Goal: Task Accomplishment & Management: Manage account settings

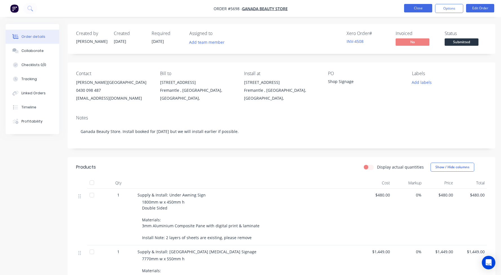
click at [413, 9] on button "Close" at bounding box center [418, 8] width 28 height 8
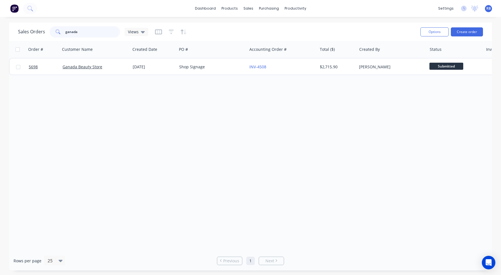
drag, startPoint x: 56, startPoint y: 32, endPoint x: 45, endPoint y: 32, distance: 11.0
click at [46, 32] on div "Sales Orders ganada Views" at bounding box center [83, 31] width 130 height 11
type input "vet"
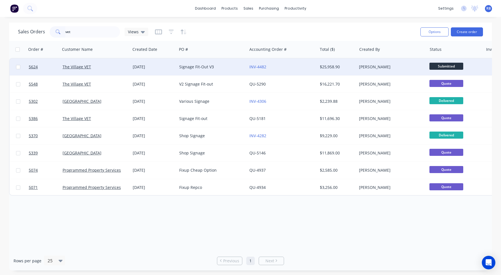
click at [109, 68] on div "The Village VET" at bounding box center [94, 67] width 63 height 6
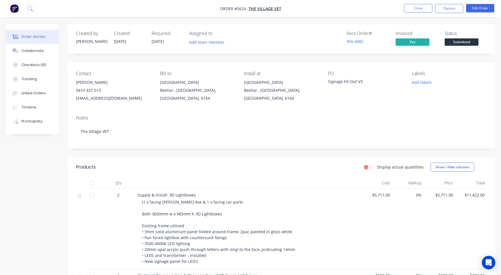
click at [416, 8] on button "Close" at bounding box center [418, 8] width 28 height 8
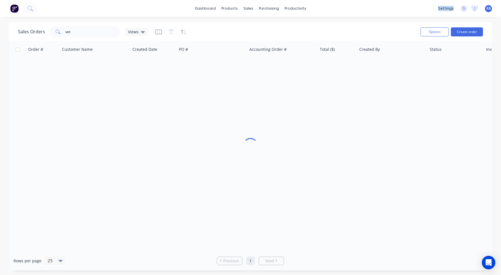
click at [416, 8] on div "dashboard products sales purchasing productivity dashboard products Product Cat…" at bounding box center [250, 8] width 501 height 17
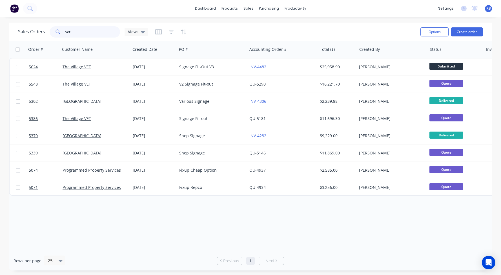
drag, startPoint x: 84, startPoint y: 36, endPoint x: 1, endPoint y: 33, distance: 82.3
click at [1, 33] on div "Sales Orders vet Views Options Create order Order # Customer Name Created Date …" at bounding box center [250, 146] width 501 height 247
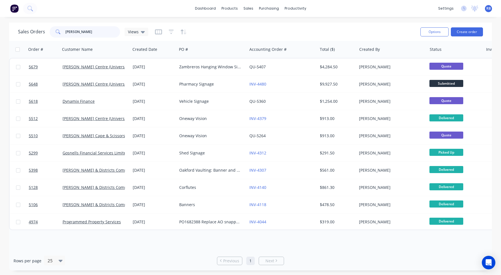
drag, startPoint x: 66, startPoint y: 32, endPoint x: 36, endPoint y: 32, distance: 29.6
click at [36, 32] on div "Sales Orders [PERSON_NAME] Views" at bounding box center [83, 31] width 130 height 11
type input "boat"
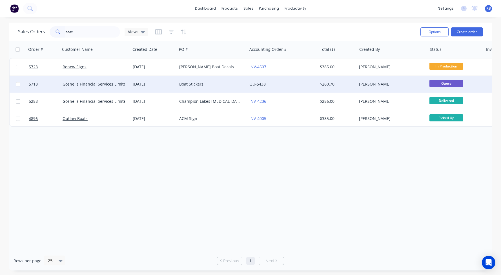
click at [225, 81] on div "Boat Stickers" at bounding box center [210, 84] width 63 height 6
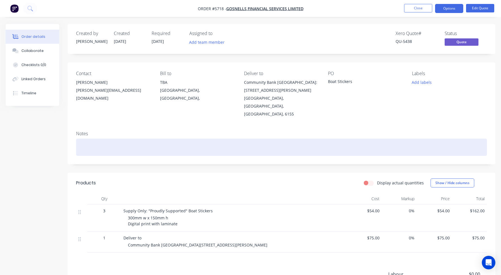
click at [102, 146] on div at bounding box center [281, 146] width 411 height 17
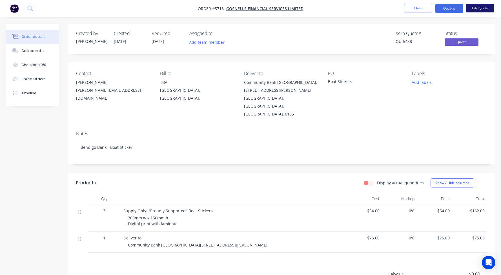
click at [482, 5] on button "Edit Quote" at bounding box center [480, 8] width 28 height 8
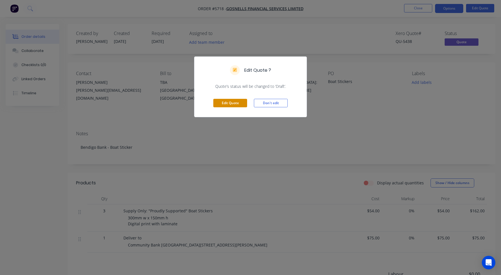
click at [224, 101] on button "Edit Quote" at bounding box center [230, 103] width 34 height 8
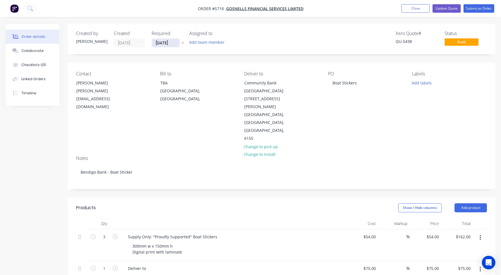
click at [170, 43] on input "[DATE]" at bounding box center [166, 43] width 28 height 8
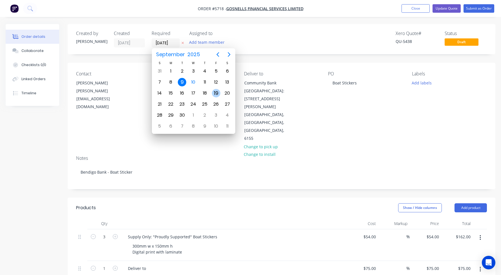
click at [216, 94] on div "19" at bounding box center [216, 93] width 8 height 8
type input "[DATE]"
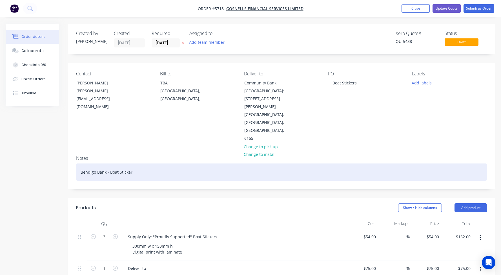
click at [146, 163] on div "Bendigo Bank - Boat Sticker" at bounding box center [281, 171] width 411 height 17
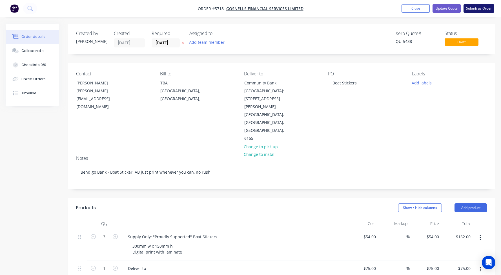
click at [483, 9] on button "Submit as Order" at bounding box center [479, 8] width 31 height 8
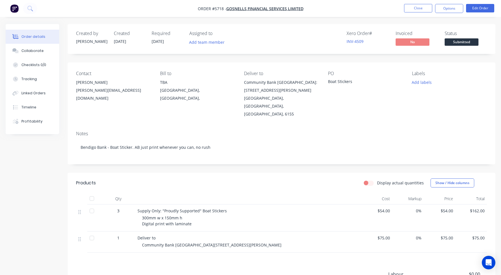
click at [459, 43] on span "Submitted" at bounding box center [462, 41] width 34 height 7
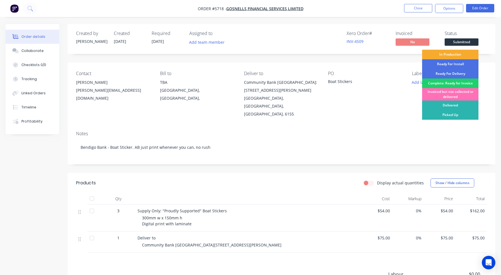
click at [452, 55] on div "In Production" at bounding box center [450, 55] width 56 height 10
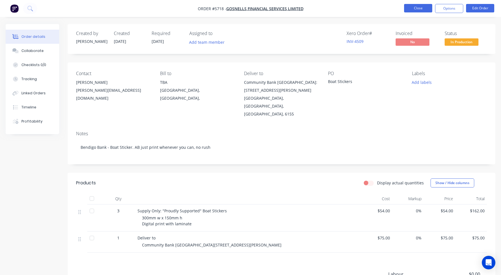
click at [412, 6] on button "Close" at bounding box center [418, 8] width 28 height 8
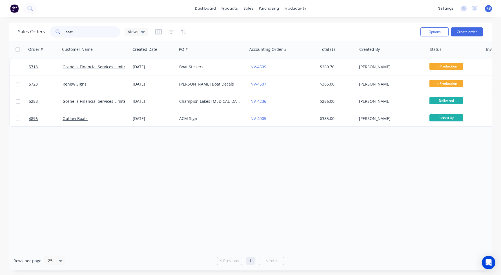
drag, startPoint x: 90, startPoint y: 33, endPoint x: 40, endPoint y: 33, distance: 49.9
click at [40, 33] on div "Sales Orders boat Views" at bounding box center [83, 31] width 130 height 11
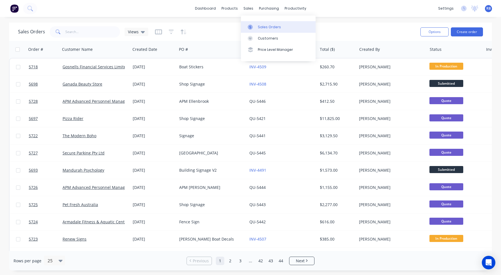
click at [273, 26] on div "Sales Orders" at bounding box center [269, 27] width 23 height 5
click at [82, 34] on input "text" at bounding box center [92, 31] width 55 height 11
type input "roleystone"
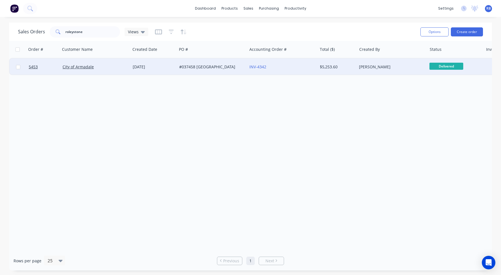
click at [288, 65] on div "INV-4342" at bounding box center [280, 67] width 63 height 6
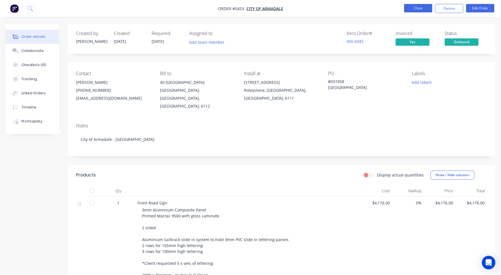
click at [418, 10] on button "Close" at bounding box center [418, 8] width 28 height 8
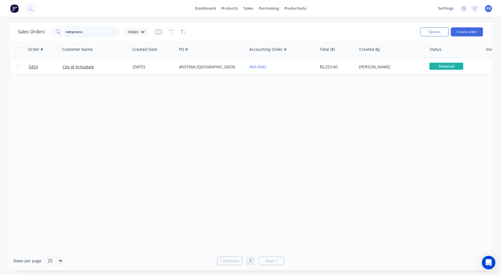
drag, startPoint x: 18, startPoint y: 30, endPoint x: -4, endPoint y: 30, distance: 22.3
click at [0, 30] on html "dashboard products sales purchasing productivity dashboard products Product Cat…" at bounding box center [250, 137] width 501 height 275
type input "mandurah"
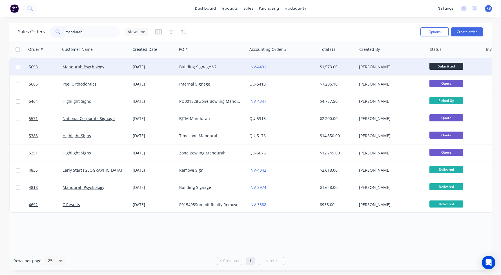
click at [109, 67] on div "Mandurah Psychology" at bounding box center [94, 67] width 63 height 6
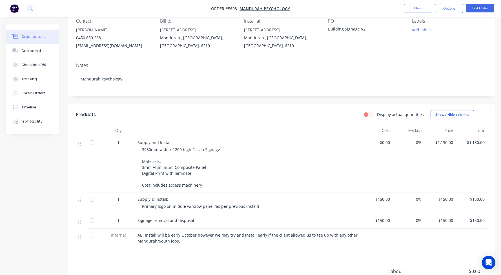
scroll to position [57, 0]
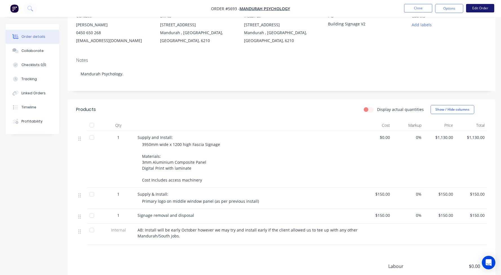
click at [483, 8] on button "Edit Order" at bounding box center [480, 8] width 28 height 8
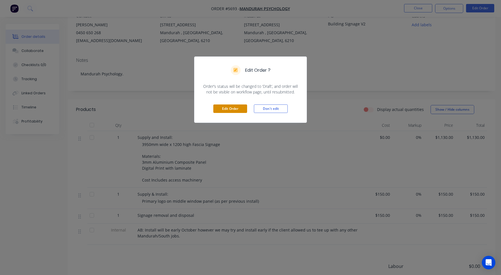
click at [230, 108] on button "Edit Order" at bounding box center [230, 108] width 34 height 8
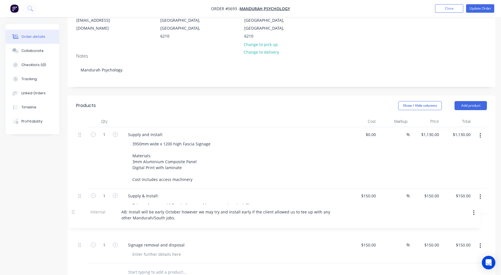
scroll to position [81, 0]
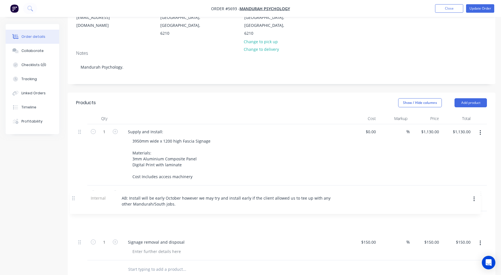
drag, startPoint x: 79, startPoint y: 243, endPoint x: 73, endPoint y: 198, distance: 45.5
click at [73, 198] on div "Qty Cost Markup Price Total 1 Supply and Install: 3950mm wide x 1200 high [MEDI…" at bounding box center [282, 195] width 428 height 165
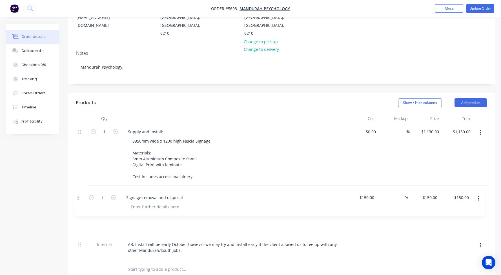
scroll to position [83, 0]
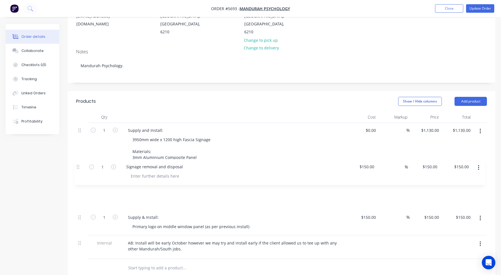
drag, startPoint x: 79, startPoint y: 227, endPoint x: 76, endPoint y: 165, distance: 62.6
click at [76, 165] on div "1 Supply and Install: 3950mm wide x 1200 high [MEDICAL_DATA] Signage Materials:…" at bounding box center [281, 191] width 411 height 136
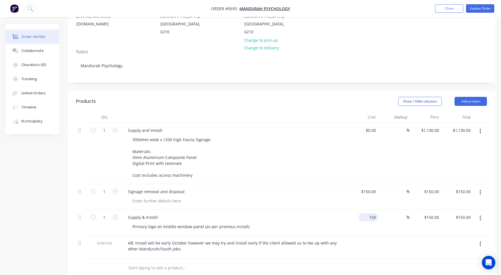
click at [370, 213] on input "150" at bounding box center [369, 217] width 17 height 8
type input "$120.00"
click at [346, 209] on div "Supply & Install: Primary logo on middle window panel (as per previous install)" at bounding box center [233, 222] width 225 height 26
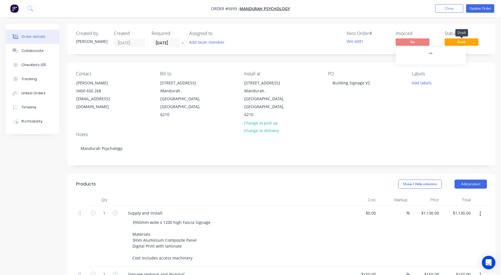
scroll to position [0, 0]
click at [169, 43] on input "[DATE]" at bounding box center [166, 43] width 28 height 8
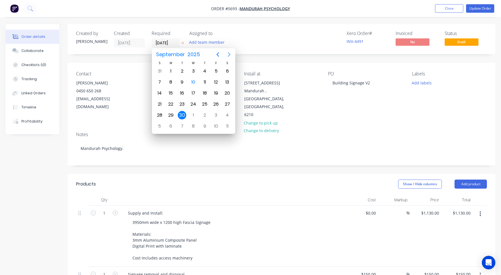
click at [225, 55] on button "Next page" at bounding box center [229, 54] width 11 height 11
click at [169, 83] on div "6" at bounding box center [171, 82] width 8 height 8
type input "[DATE]"
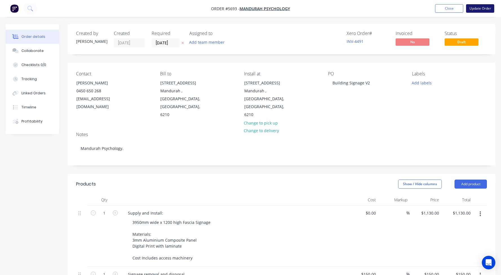
click at [476, 11] on button "Update Order" at bounding box center [480, 8] width 28 height 8
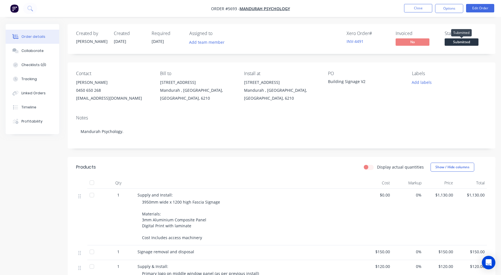
click at [463, 42] on span "Submitted" at bounding box center [462, 41] width 34 height 7
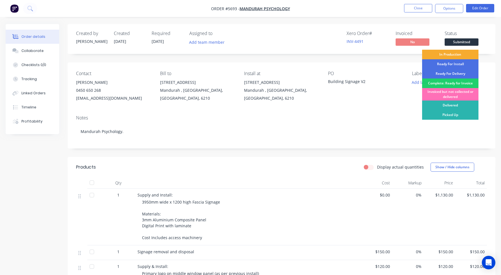
click at [448, 55] on div "In Production" at bounding box center [450, 55] width 56 height 10
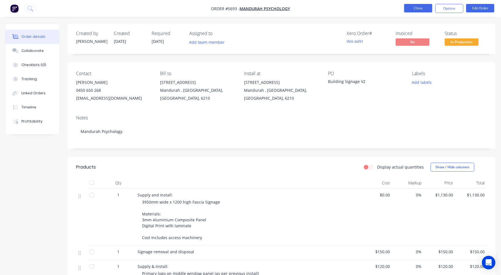
click at [417, 8] on button "Close" at bounding box center [418, 8] width 28 height 8
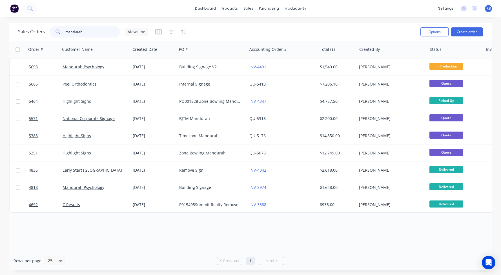
drag, startPoint x: 99, startPoint y: 29, endPoint x: 41, endPoint y: 29, distance: 57.5
click at [41, 29] on div "Sales Orders mandurah Views" at bounding box center [83, 31] width 130 height 11
drag, startPoint x: 97, startPoint y: 34, endPoint x: 27, endPoint y: 30, distance: 70.0
click at [27, 30] on div "Sales Orders mandurah Views" at bounding box center [83, 31] width 130 height 11
type input "Golf Box"
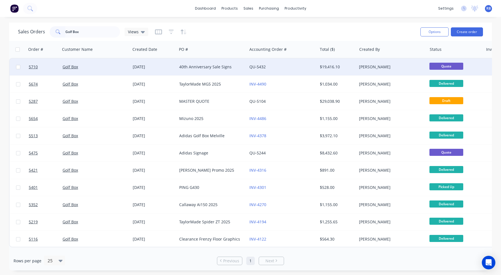
click at [202, 67] on div "40th Anniversary Sale Signs" at bounding box center [210, 67] width 63 height 6
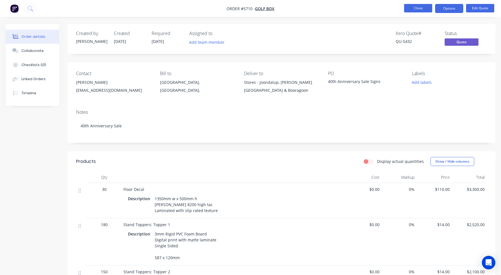
click at [413, 8] on button "Close" at bounding box center [418, 8] width 28 height 8
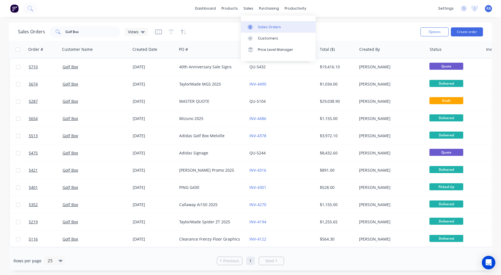
click at [262, 25] on div "Sales Orders" at bounding box center [269, 27] width 23 height 5
drag, startPoint x: 89, startPoint y: 36, endPoint x: 39, endPoint y: 30, distance: 50.5
click at [39, 30] on div "Sales Orders Golf Box Views" at bounding box center [83, 31] width 130 height 11
type input "[PERSON_NAME]"
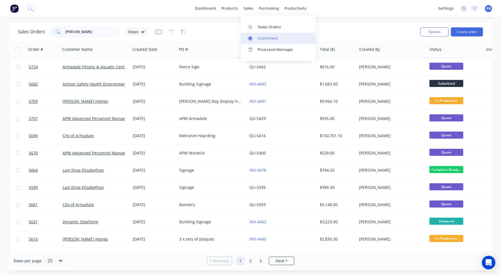
click at [266, 38] on div "Customers" at bounding box center [268, 38] width 20 height 5
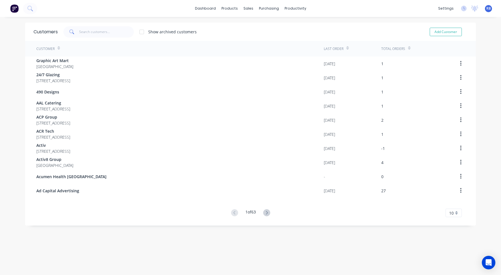
click at [78, 31] on span at bounding box center [71, 31] width 16 height 11
click at [99, 30] on input "text" at bounding box center [106, 31] width 55 height 11
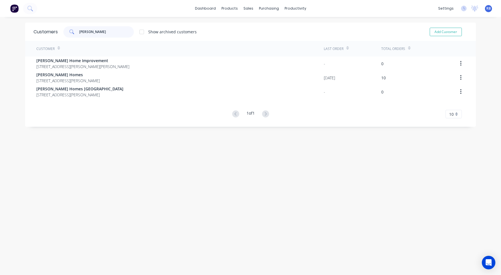
type input "[PERSON_NAME]"
drag, startPoint x: 106, startPoint y: 46, endPoint x: 110, endPoint y: 78, distance: 32.1
click at [110, 78] on div "Customer Last Order Total Orders [PERSON_NAME] Home Improvement [STREET_ADDRESS…" at bounding box center [250, 79] width 451 height 77
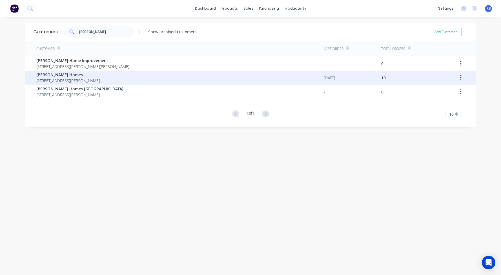
click at [79, 76] on span "[PERSON_NAME] Homes" at bounding box center [67, 75] width 63 height 6
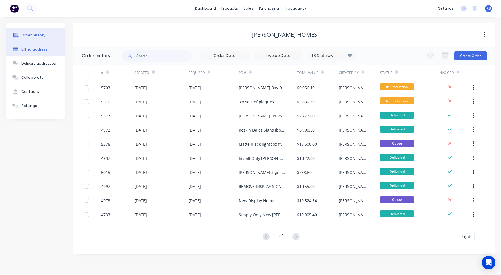
click at [39, 49] on div "Billing address" at bounding box center [34, 49] width 26 height 5
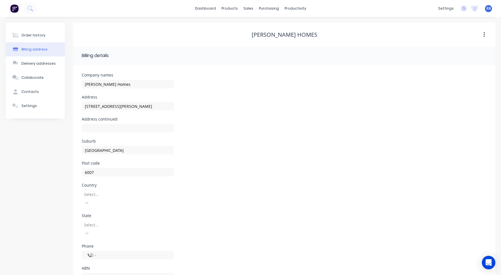
select select "AU"
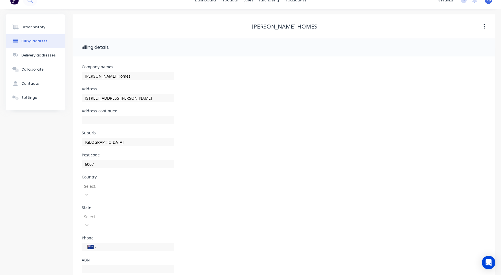
scroll to position [8, 0]
click at [26, 95] on button "Settings" at bounding box center [35, 98] width 59 height 14
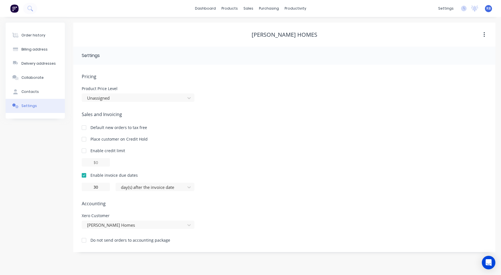
click at [482, 32] on button "button" at bounding box center [484, 35] width 13 height 10
click at [24, 35] on div "Order history" at bounding box center [33, 35] width 24 height 5
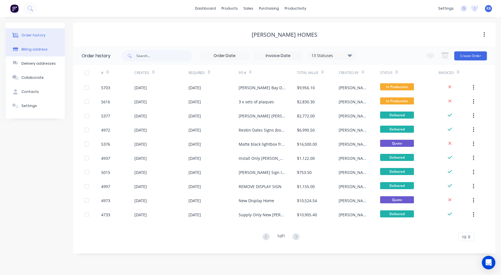
click at [26, 51] on div "Billing address" at bounding box center [34, 49] width 26 height 5
select select "AU"
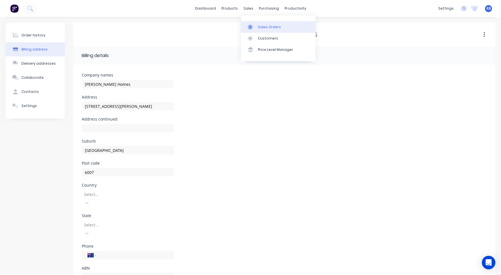
click at [267, 29] on div "Sales Orders" at bounding box center [269, 27] width 23 height 5
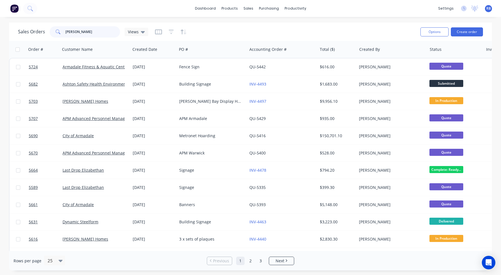
drag, startPoint x: 91, startPoint y: 34, endPoint x: 43, endPoint y: 34, distance: 47.6
click at [43, 34] on div "Sales Orders [PERSON_NAME] Views" at bounding box center [83, 31] width 130 height 11
type input "D"
type input "golf"
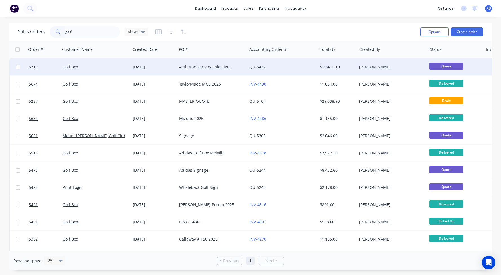
click at [217, 70] on div "40th Anniversary Sale Signs" at bounding box center [212, 66] width 70 height 17
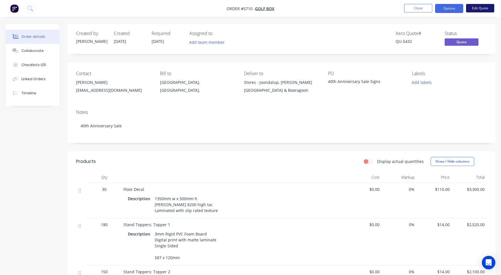
click at [478, 10] on button "Edit Quote" at bounding box center [480, 8] width 28 height 8
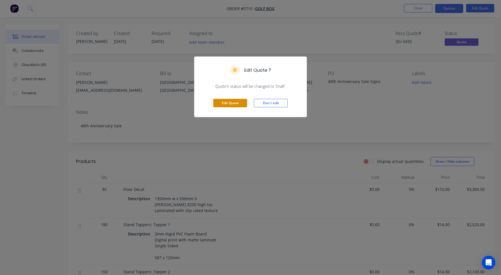
click at [228, 100] on button "Edit Quote" at bounding box center [230, 103] width 34 height 8
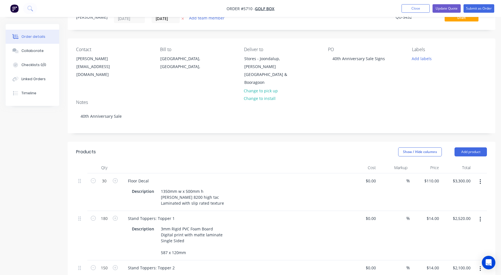
scroll to position [25, 0]
click at [175, 189] on div "1350mm w x 500mm h [PERSON_NAME] 8200 high tac Laminated with slip rated texture" at bounding box center [193, 196] width 68 height 20
click at [166, 186] on div "1350mm w x 500mm h [PERSON_NAME] 8200 high tac Laminated with slip rated texture" at bounding box center [193, 196] width 68 height 20
click at [188, 186] on div "1500mm w x 500mm h [PERSON_NAME] 8200 high tac Laminated with slip rated texture" at bounding box center [193, 196] width 68 height 20
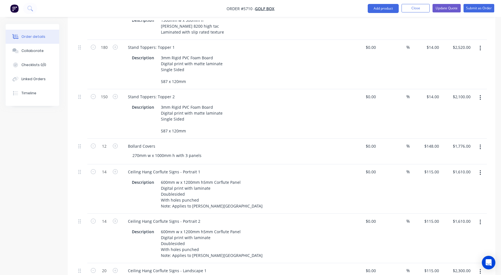
scroll to position [198, 0]
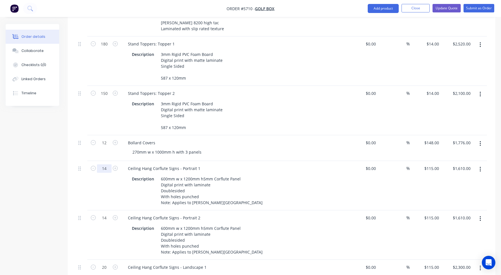
click at [107, 164] on input "14" at bounding box center [104, 168] width 15 height 8
type input "10"
type input "$1,150.00"
click at [105, 213] on input "14" at bounding box center [104, 217] width 15 height 8
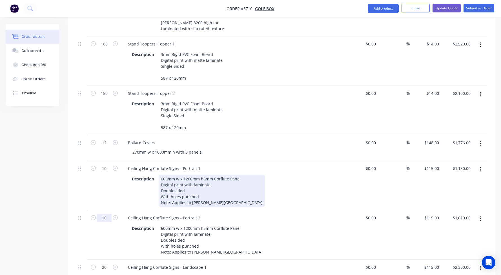
type input "10"
click at [207, 190] on div "600mm w x 1200mm h5mm Corflute Panel Digital print with laminate Doublesided Wi…" at bounding box center [212, 190] width 106 height 32
type input "$1,150.00"
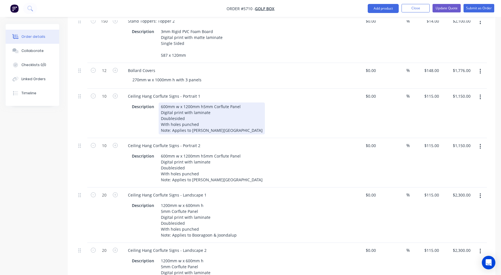
scroll to position [274, 0]
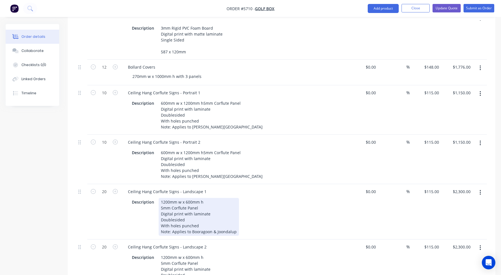
click at [235, 216] on div "1200mm w x 600mm h 5mm Corflute Panel Digital print with laminate Doublesided W…" at bounding box center [199, 217] width 80 height 38
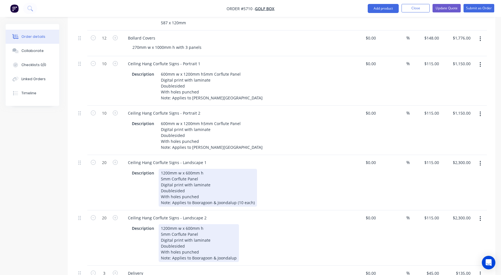
scroll to position [309, 0]
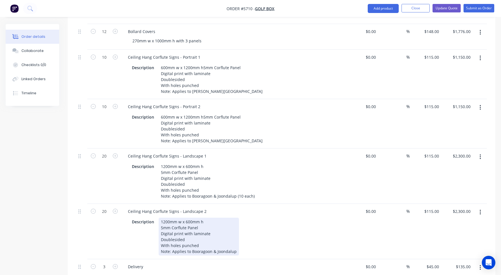
click at [235, 235] on div "1200mm w x 600mm h 5mm Corflute Panel Digital print with laminate Doublesided W…" at bounding box center [199, 236] width 80 height 38
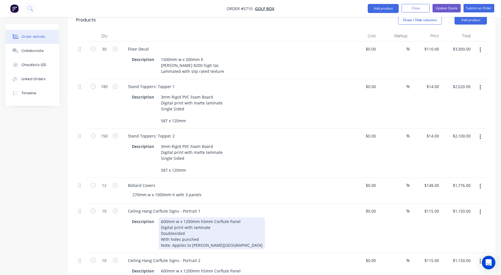
scroll to position [154, 0]
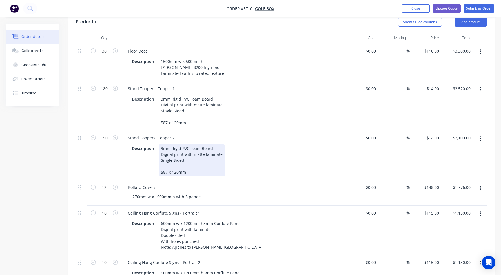
click at [193, 162] on div "3mm Rigid PVC Foam Board Digital print with matte laminate Single Sided 587 x 1…" at bounding box center [192, 160] width 66 height 32
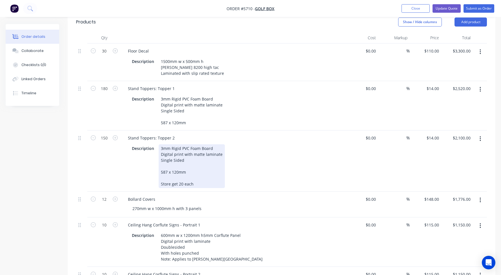
click at [159, 173] on div "3mm Rigid PVC Foam Board Digital print with matte laminate Single Sided 587 x 1…" at bounding box center [192, 166] width 66 height 44
click at [181, 172] on div "3mm Rigid PVC Foam Board Digital print with matte laminate Single Sided 587 x 1…" at bounding box center [192, 166] width 66 height 44
drag, startPoint x: 200, startPoint y: 172, endPoint x: 163, endPoint y: 172, distance: 37.8
click at [163, 172] on div "3mm Rigid PVC Foam Board Digital print with matte laminate Single Sided 587 x 1…" at bounding box center [192, 166] width 66 height 44
drag, startPoint x: 203, startPoint y: 171, endPoint x: 162, endPoint y: 171, distance: 40.3
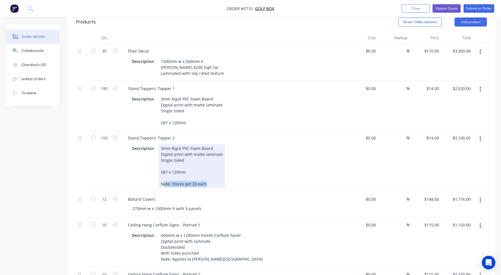
click at [162, 171] on div "3mm Rigid PVC Foam Board Digital print with matte laminate Single Sided 587 x 1…" at bounding box center [192, 166] width 66 height 44
drag, startPoint x: 203, startPoint y: 171, endPoint x: 134, endPoint y: 171, distance: 68.5
click at [134, 171] on div "Description 3mm Rigid PVC Foam Board Digital print with matte laminate Single S…" at bounding box center [233, 166] width 206 height 44
copy div "Note: Stores get 20 each"
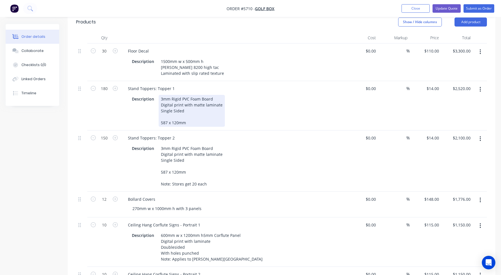
click at [190, 112] on div "3mm Rigid PVC Foam Board Digital print with matte laminate Single Sided 587 x 1…" at bounding box center [192, 111] width 66 height 32
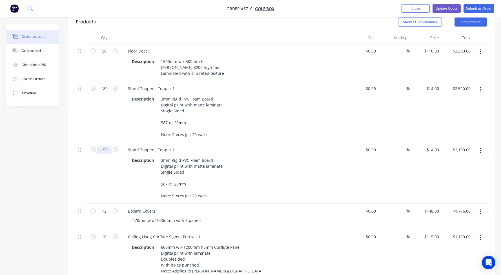
drag, startPoint x: 108, startPoint y: 140, endPoint x: 72, endPoint y: 140, distance: 36.1
click at [72, 140] on div "Qty Cost Markup Price Total 30 Floor Decal Description 1500mm w x 500mm h [PERS…" at bounding box center [282, 263] width 428 height 462
type input "60"
type input "$840.00"
click at [234, 145] on div "Stand Toppers: Topper 2" at bounding box center [233, 149] width 221 height 8
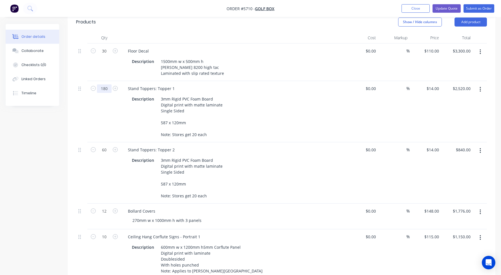
drag, startPoint x: 109, startPoint y: 80, endPoint x: 73, endPoint y: 78, distance: 35.8
click at [83, 81] on div "180 Stand Toppers: Topper 1 Description 3mm Rigid PVC Foam Board Digital print …" at bounding box center [281, 111] width 411 height 61
type input "60"
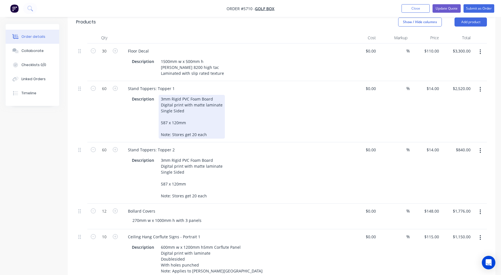
type input "$840.00"
click at [241, 103] on div "Description 3mm Rigid PVC Foam Board Digital print with matte laminate Single S…" at bounding box center [233, 117] width 206 height 44
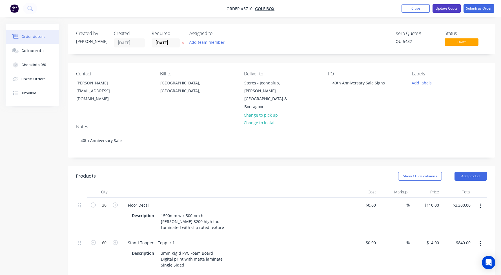
scroll to position [0, 0]
click at [439, 6] on button "Update Quote" at bounding box center [447, 8] width 28 height 8
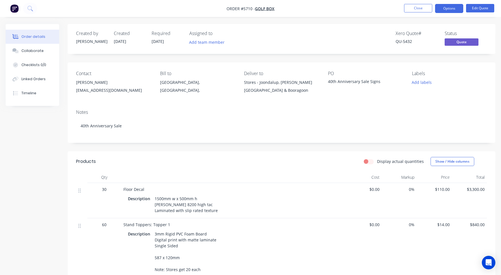
click at [418, 3] on nav "Order #5710 - Golf Box Close Options Edit Quote" at bounding box center [250, 8] width 501 height 17
click at [413, 9] on button "Close" at bounding box center [418, 8] width 28 height 8
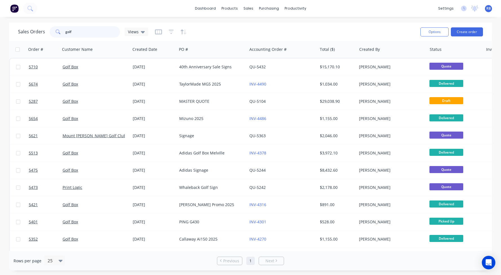
drag, startPoint x: 81, startPoint y: 34, endPoint x: 28, endPoint y: 32, distance: 52.2
click at [28, 32] on div "Sales Orders golf Views" at bounding box center [83, 31] width 130 height 11
type input "ad cap"
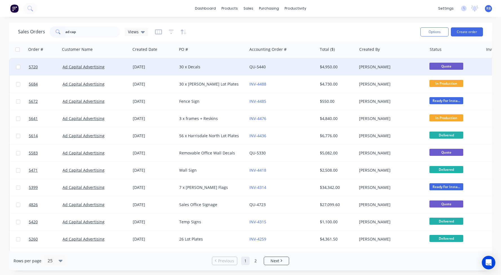
click at [214, 63] on div "30 x Decals" at bounding box center [212, 66] width 70 height 17
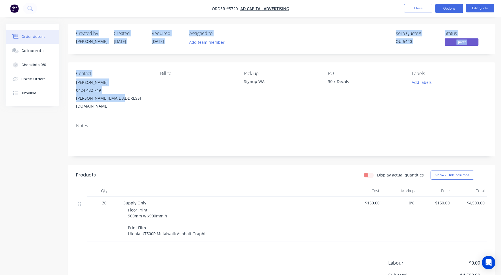
drag, startPoint x: 111, startPoint y: 98, endPoint x: 68, endPoint y: 98, distance: 43.4
click at [68, 98] on div "Contact [PERSON_NAME] [PHONE_NUMBER] [PERSON_NAME][EMAIL_ADDRESS][DOMAIN_NAME] …" at bounding box center [282, 90] width 428 height 56
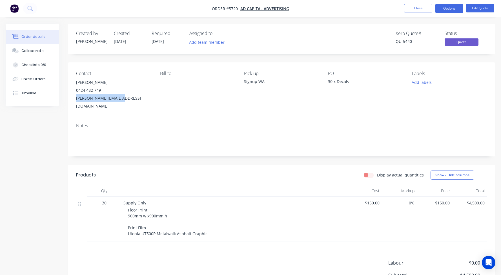
copy div "[PERSON_NAME][EMAIL_ADDRESS][DOMAIN_NAME]"
click at [418, 10] on button "Close" at bounding box center [418, 8] width 28 height 8
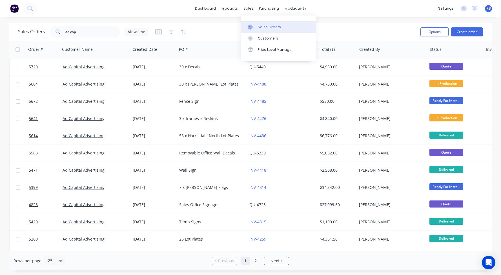
click at [268, 25] on div "Sales Orders" at bounding box center [269, 27] width 23 height 5
click at [466, 34] on button "Create order" at bounding box center [467, 31] width 32 height 9
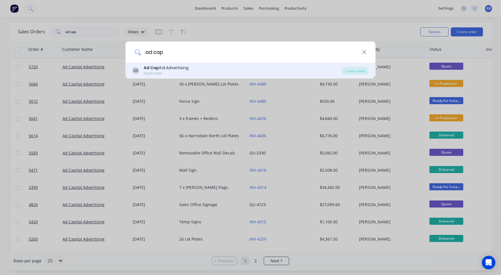
type input "ad cap"
click at [159, 72] on div "Customer" at bounding box center [166, 73] width 45 height 5
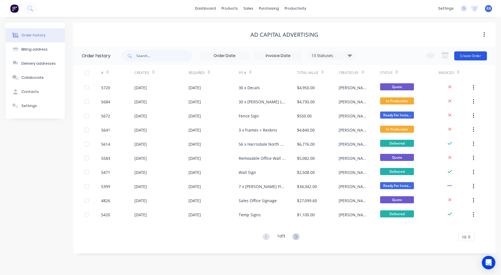
click at [474, 58] on button "Create Order" at bounding box center [470, 55] width 33 height 9
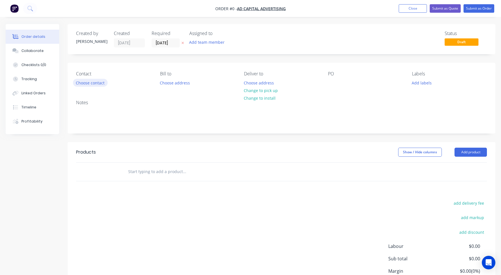
click at [84, 85] on button "Choose contact" at bounding box center [90, 83] width 35 height 8
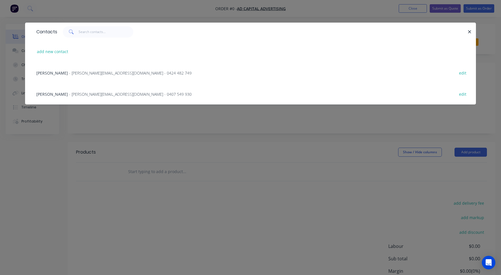
click at [54, 72] on span "[PERSON_NAME]" at bounding box center [52, 72] width 32 height 5
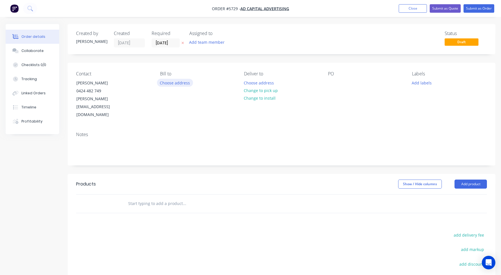
click at [169, 80] on button "Choose address" at bounding box center [175, 83] width 36 height 8
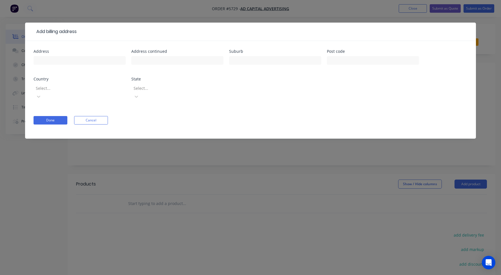
click at [92, 116] on button "Cancel" at bounding box center [91, 120] width 34 height 8
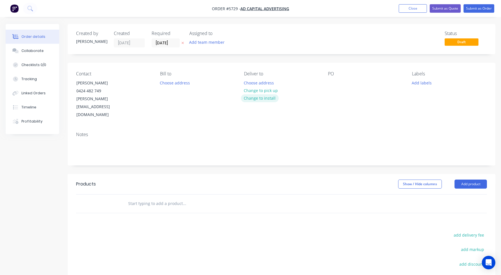
click at [258, 98] on button "Change to install" at bounding box center [260, 98] width 38 height 8
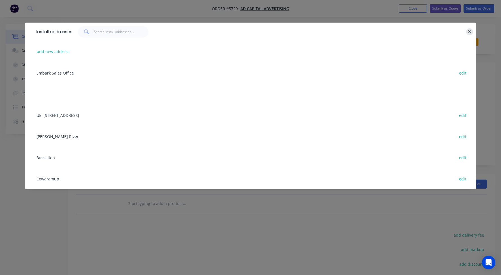
click at [471, 30] on icon "button" at bounding box center [470, 31] width 4 height 5
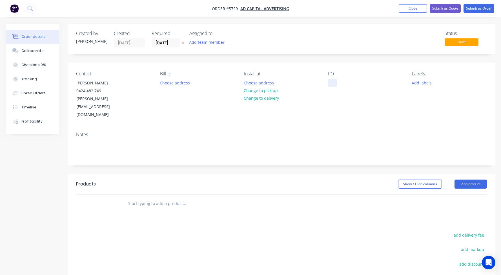
click at [330, 83] on div at bounding box center [332, 83] width 9 height 8
click at [154, 198] on input "text" at bounding box center [184, 203] width 113 height 11
type input "A"
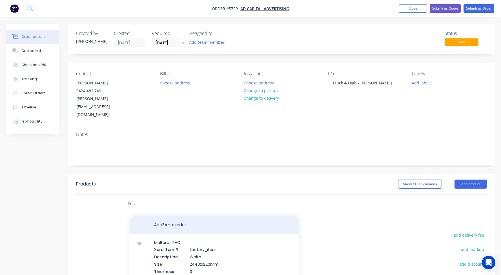
type input "For:"
click at [170, 216] on button "Add For: to order" at bounding box center [214, 225] width 169 height 18
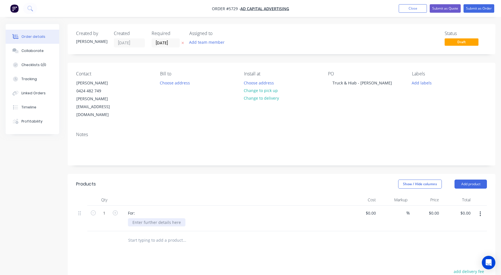
click at [156, 218] on div at bounding box center [156, 222] width 57 height 8
paste div
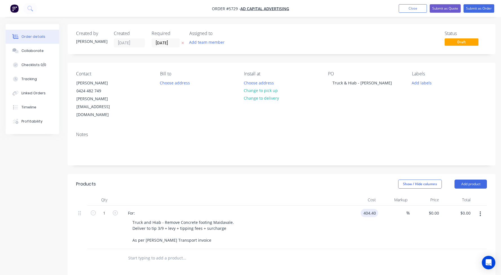
type input "$404.40"
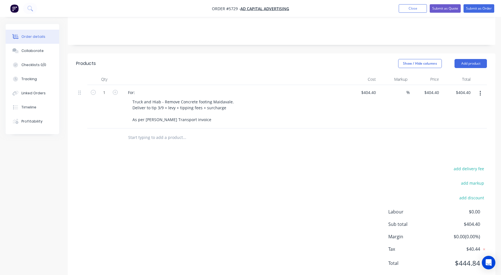
scroll to position [120, 0]
drag, startPoint x: 118, startPoint y: 76, endPoint x: 105, endPoint y: 76, distance: 13.5
click at [106, 85] on div "1 For: Truck and Hiab - Remove Concrete footing Maidavale. Deliver to tip 3/9 +…" at bounding box center [281, 106] width 411 height 43
click at [131, 89] on div "For:" at bounding box center [131, 93] width 16 height 8
drag, startPoint x: 138, startPoint y: 79, endPoint x: 111, endPoint y: 77, distance: 26.8
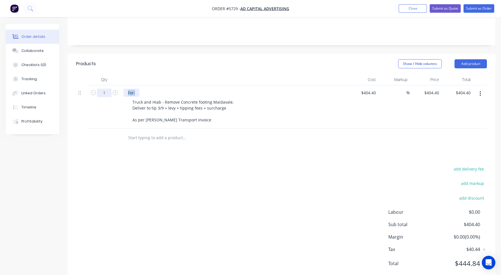
click at [114, 85] on div "1 For: Truck and Hiab - Remove Concrete footing Maidavale. Deliver to tip 3/9 +…" at bounding box center [281, 106] width 411 height 43
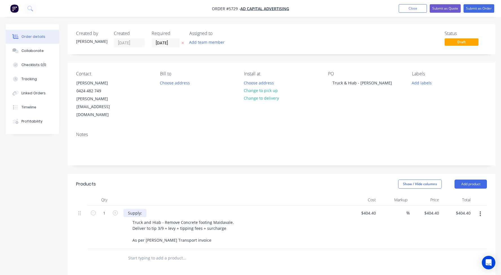
scroll to position [0, 0]
click at [473, 9] on button "Submit as Order" at bounding box center [479, 8] width 31 height 8
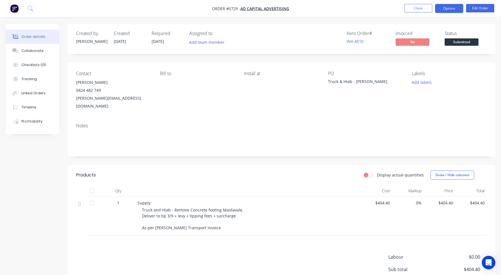
click at [448, 9] on button "Options" at bounding box center [449, 8] width 28 height 9
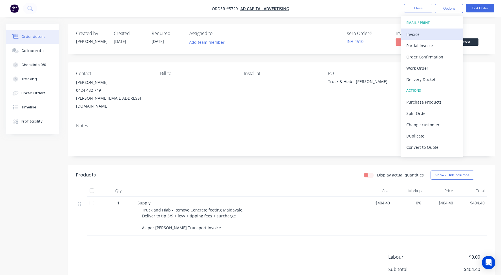
click at [426, 35] on div "Invoice" at bounding box center [432, 34] width 52 height 8
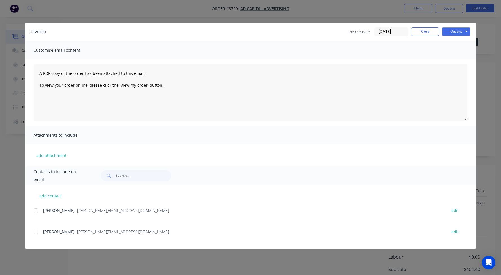
click at [34, 209] on div at bounding box center [35, 210] width 11 height 11
click at [453, 35] on button "Options" at bounding box center [456, 31] width 28 height 8
click at [453, 61] on button "Email" at bounding box center [460, 60] width 36 height 9
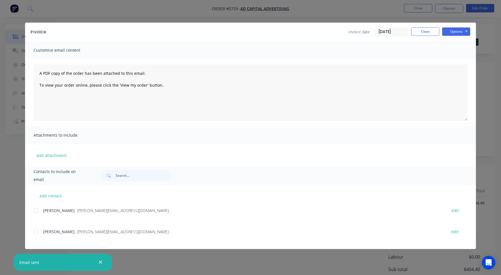
click at [424, 25] on div "Invoice Invoice date [DATE] Close Options Preview Print Email" at bounding box center [250, 32] width 451 height 18
click at [421, 32] on button "Close" at bounding box center [425, 31] width 28 height 8
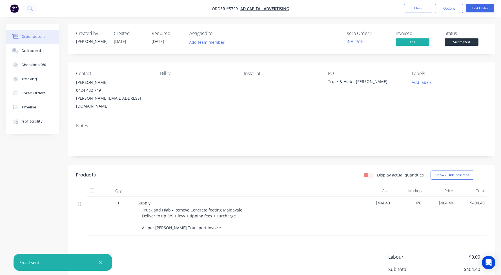
click at [452, 43] on span "Submitted" at bounding box center [462, 41] width 34 height 7
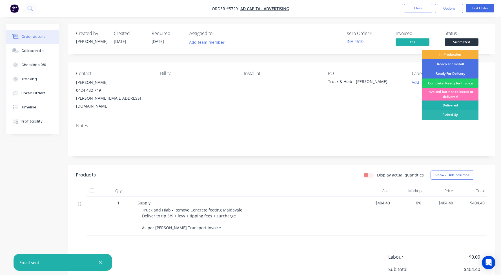
click at [454, 104] on div "Delivered" at bounding box center [450, 105] width 56 height 10
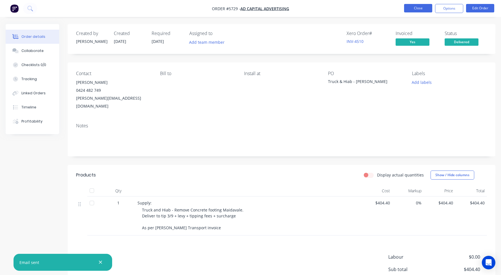
click at [419, 9] on button "Close" at bounding box center [418, 8] width 28 height 8
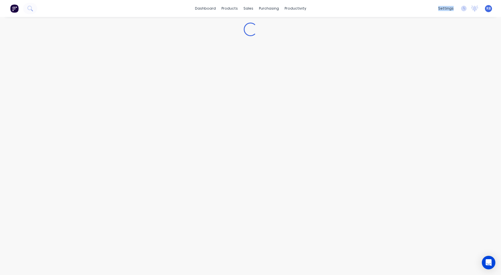
click at [419, 9] on div "dashboard products sales purchasing productivity dashboard products Product Cat…" at bounding box center [250, 8] width 501 height 17
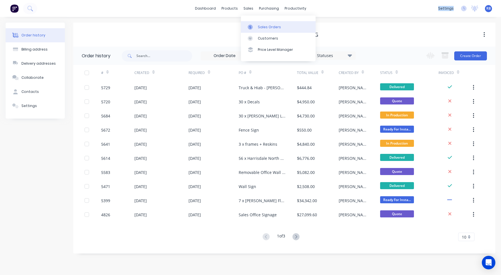
click at [269, 28] on div "Sales Orders" at bounding box center [269, 27] width 23 height 5
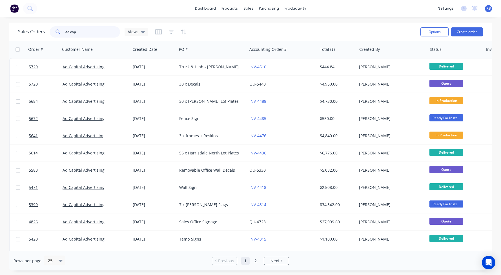
drag, startPoint x: 89, startPoint y: 33, endPoint x: 29, endPoint y: 33, distance: 59.2
click at [29, 33] on div "Sales Orders ad cap Views" at bounding box center [83, 31] width 130 height 11
type input "golf"
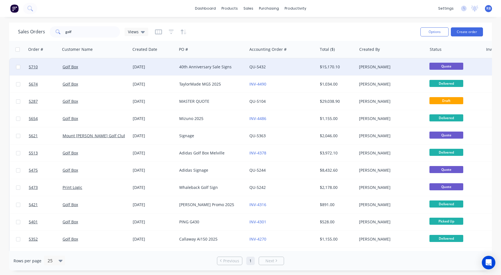
click at [194, 67] on div "40th Anniversary Sale Signs" at bounding box center [210, 67] width 63 height 6
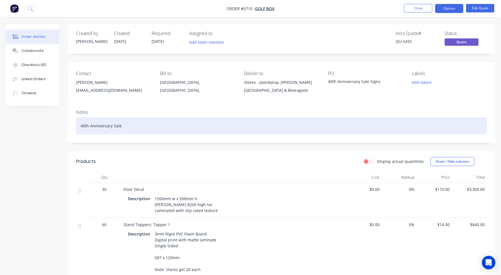
click at [137, 121] on div "40th Anniversary Sale" at bounding box center [281, 125] width 411 height 17
click at [134, 125] on div "40th Anniversary Sale" at bounding box center [281, 125] width 411 height 17
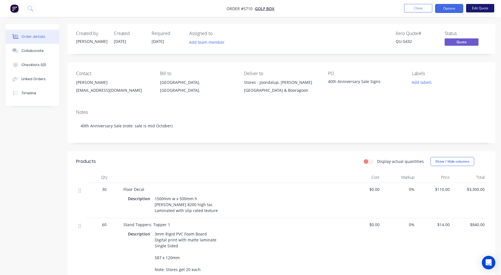
click at [473, 11] on button "Edit Quote" at bounding box center [480, 8] width 28 height 8
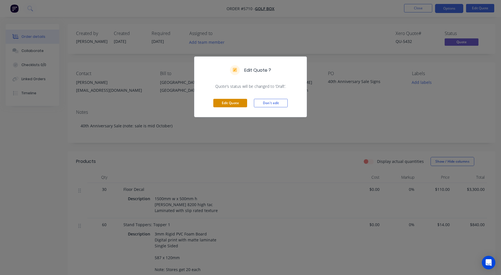
click at [225, 105] on button "Edit Quote" at bounding box center [230, 103] width 34 height 8
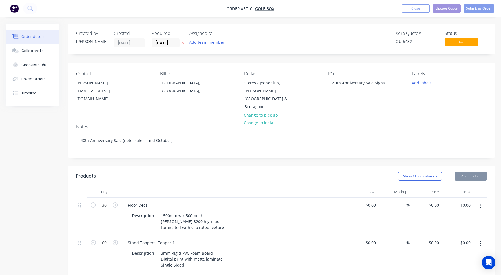
type input "$110.00"
type input "$3,300.00"
type input "$14.00"
type input "$840.00"
type input "$14.00"
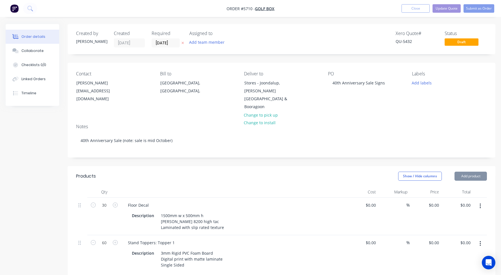
type input "$840.00"
type input "$148.00"
type input "$1,776.00"
type input "$115.00"
type input "$1,150.00"
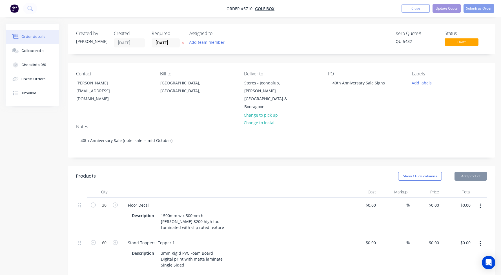
type input "$115.00"
type input "$1,150.00"
type input "$115.00"
type input "$2,300.00"
type input "$115.00"
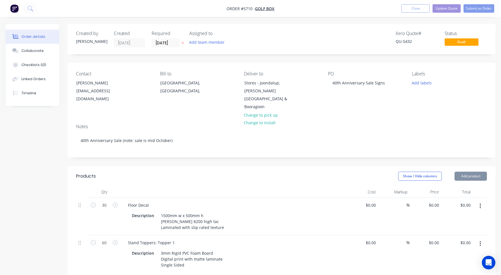
type input "$2,300.00"
type input "$45.00"
type input "$135.00"
click at [159, 43] on input "[DATE]" at bounding box center [166, 43] width 28 height 8
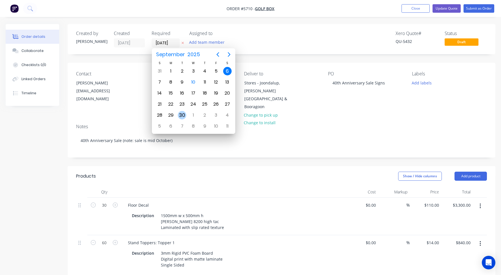
click at [183, 115] on div "30" at bounding box center [182, 115] width 8 height 8
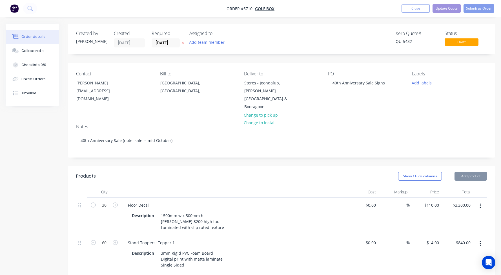
type input "[DATE]"
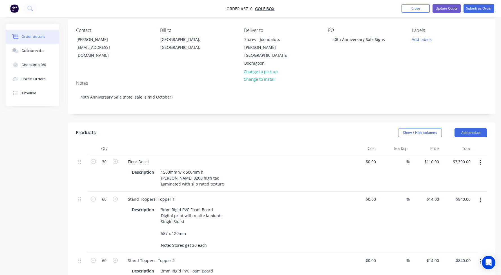
scroll to position [44, 0]
drag, startPoint x: 107, startPoint y: 154, endPoint x: 81, endPoint y: 154, distance: 26.2
click at [81, 154] on div "30 Floor Decal Description 1500mm w x 500mm h [PERSON_NAME] 8200 high tac Lamin…" at bounding box center [281, 171] width 411 height 37
type input "3"
type input "$330.00"
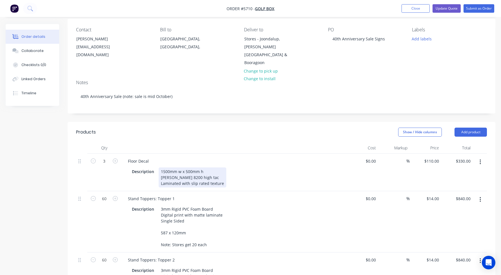
click at [187, 167] on div "1500mm w x 500mm h [PERSON_NAME] 8200 high tac Laminated with slip rated texture" at bounding box center [193, 177] width 68 height 20
click at [188, 167] on div "1500mm w x 500mm h [PERSON_NAME] 8200 high tac Laminated with slip rated texture" at bounding box center [193, 177] width 68 height 20
click at [433, 157] on input "110" at bounding box center [437, 161] width 10 height 8
type input "$150.00"
type input "$450.00"
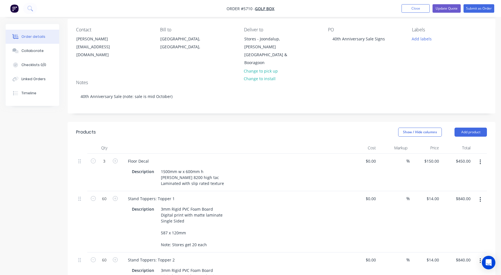
click at [339, 157] on div "Floor Decal" at bounding box center [233, 161] width 221 height 8
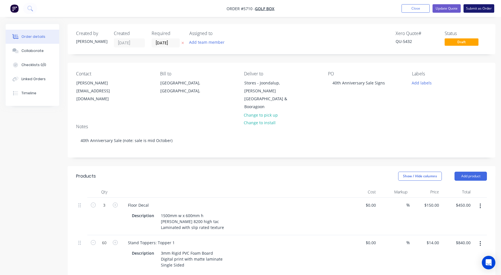
scroll to position [0, 0]
click at [447, 12] on button "Update Quote" at bounding box center [447, 8] width 28 height 8
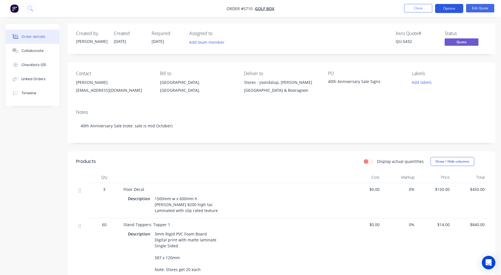
click at [452, 7] on button "Options" at bounding box center [449, 8] width 28 height 9
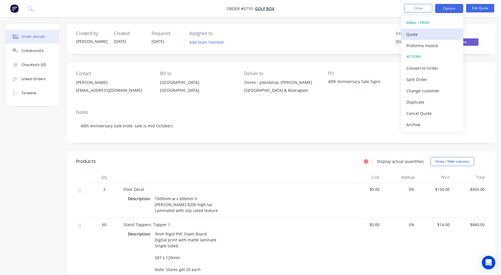
click at [413, 33] on div "Quote" at bounding box center [432, 34] width 52 height 8
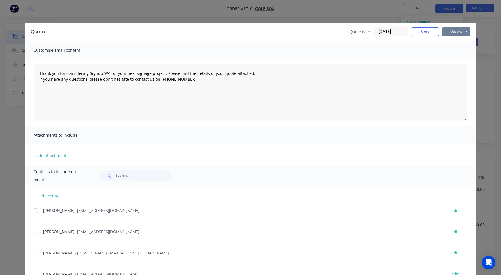
click at [452, 32] on button "Options" at bounding box center [456, 31] width 28 height 8
click at [457, 50] on button "Print" at bounding box center [460, 50] width 36 height 9
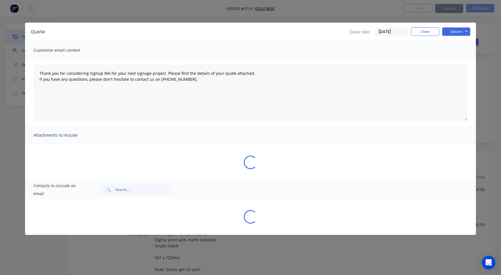
type textarea "Thank you for considering Signup WA for your next signage project. Please find …"
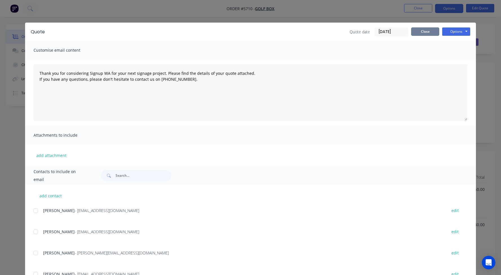
click at [426, 32] on button "Close" at bounding box center [425, 31] width 28 height 8
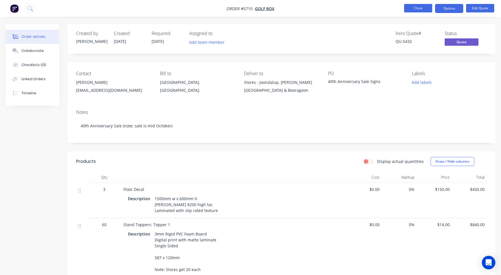
click at [413, 10] on button "Close" at bounding box center [418, 8] width 28 height 8
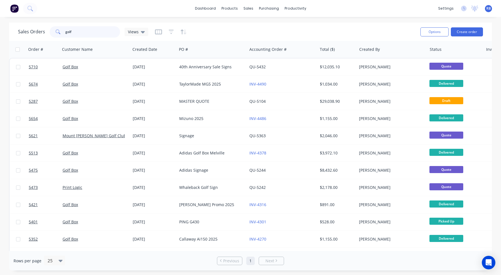
drag, startPoint x: 81, startPoint y: 32, endPoint x: 25, endPoint y: 32, distance: 55.5
click at [25, 32] on div "Sales Orders golf Views" at bounding box center [83, 31] width 130 height 11
type input "boho"
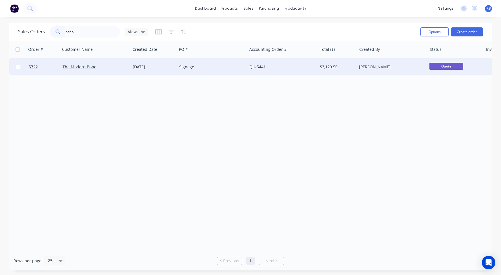
click at [200, 68] on div "Signage" at bounding box center [210, 67] width 63 height 6
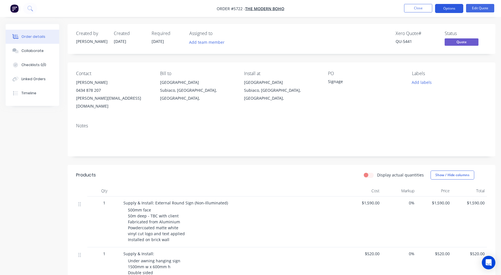
click at [447, 9] on button "Options" at bounding box center [449, 8] width 28 height 9
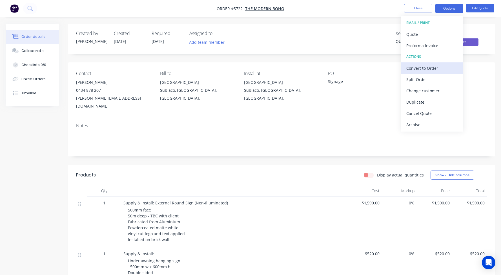
click at [425, 69] on div "Convert to Order" at bounding box center [432, 68] width 52 height 8
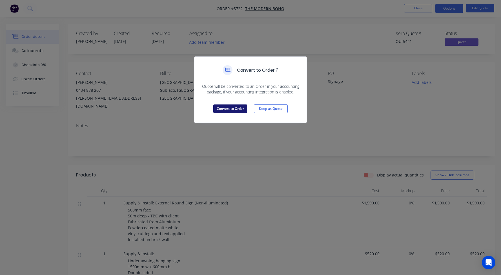
click at [229, 106] on button "Convert to Order" at bounding box center [230, 108] width 34 height 8
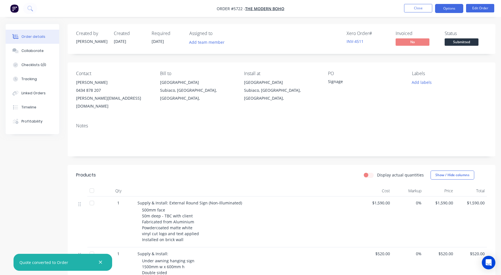
click at [454, 9] on button "Options" at bounding box center [449, 8] width 28 height 9
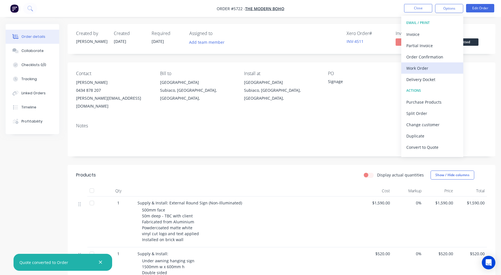
click at [421, 69] on div "Work Order" at bounding box center [432, 68] width 52 height 8
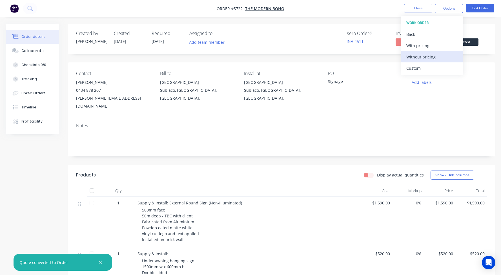
click at [425, 56] on div "Without pricing" at bounding box center [432, 57] width 52 height 8
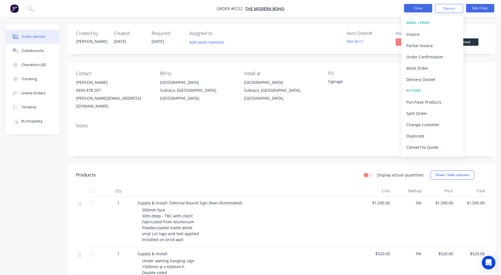
click at [414, 9] on button "Close" at bounding box center [418, 8] width 28 height 8
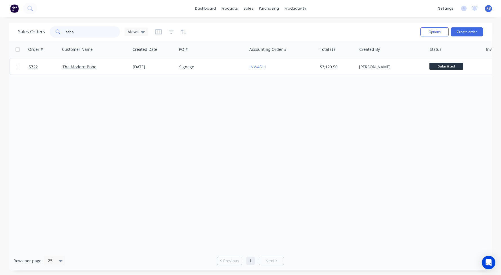
drag, startPoint x: 77, startPoint y: 31, endPoint x: 32, endPoint y: 30, distance: 45.4
click at [32, 30] on div "Sales Orders boho Views" at bounding box center [83, 31] width 130 height 11
drag, startPoint x: 60, startPoint y: 32, endPoint x: 45, endPoint y: 32, distance: 15.2
click at [45, 32] on div "Sales Orders ganada Views" at bounding box center [83, 31] width 130 height 11
type input "weeks"
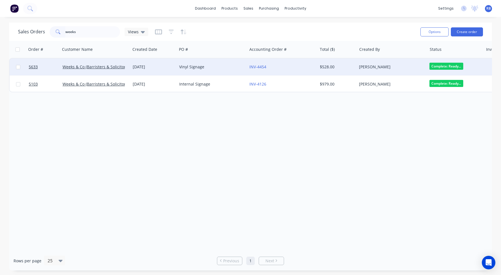
click at [222, 65] on div "Vinyl Signage" at bounding box center [210, 67] width 63 height 6
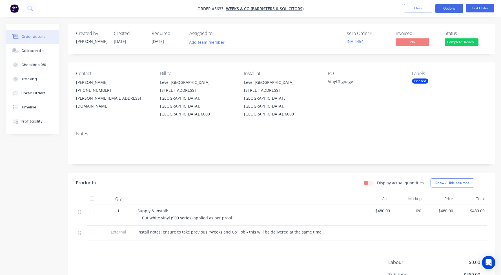
click at [447, 9] on button "Options" at bounding box center [449, 8] width 28 height 9
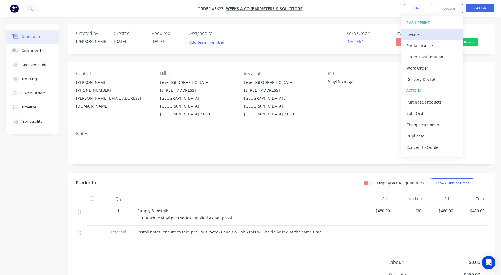
click at [417, 34] on div "Invoice" at bounding box center [432, 34] width 52 height 8
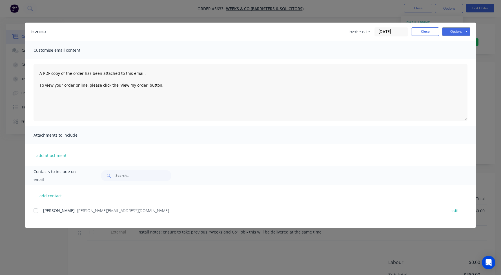
click at [36, 211] on div at bounding box center [35, 210] width 11 height 11
click at [456, 28] on button "Options" at bounding box center [456, 31] width 28 height 8
click at [456, 59] on button "Email" at bounding box center [460, 60] width 36 height 9
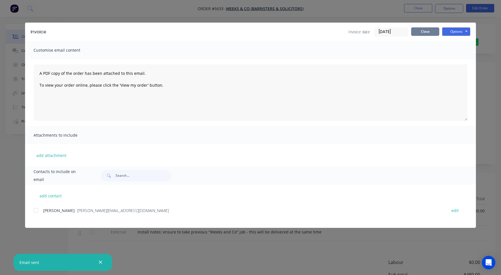
click at [424, 32] on button "Close" at bounding box center [425, 31] width 28 height 8
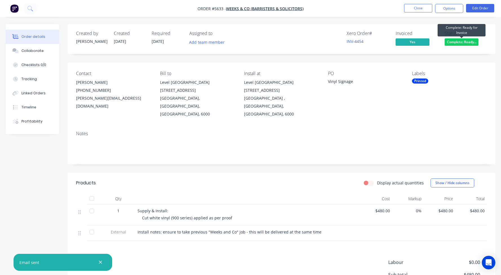
click at [460, 41] on span "Complete: Ready..." at bounding box center [462, 41] width 34 height 7
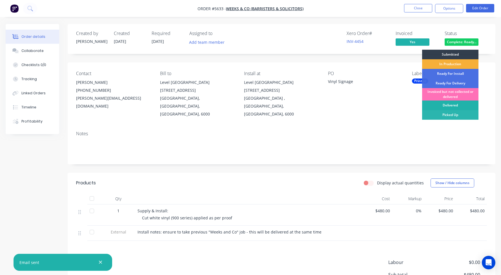
click at [455, 107] on div "Delivered" at bounding box center [450, 105] width 56 height 10
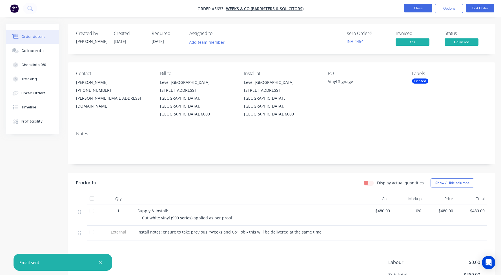
click at [421, 8] on button "Close" at bounding box center [418, 8] width 28 height 8
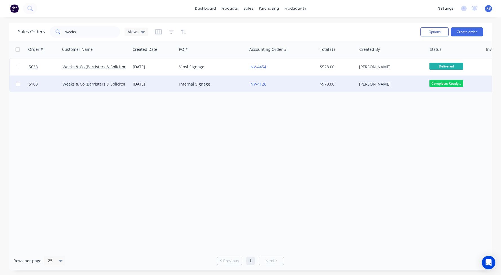
click at [397, 79] on div "[PERSON_NAME]" at bounding box center [392, 84] width 70 height 17
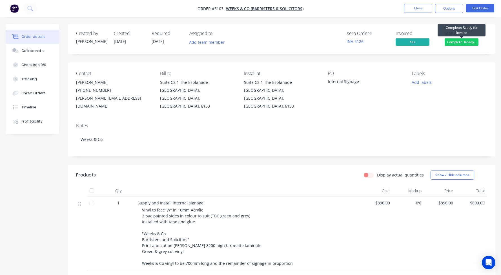
click at [457, 40] on span "Complete: Ready..." at bounding box center [462, 41] width 34 height 7
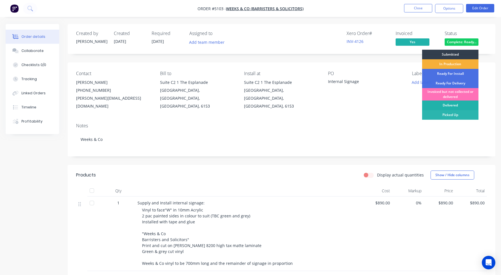
click at [448, 103] on div "Delivered" at bounding box center [450, 105] width 56 height 10
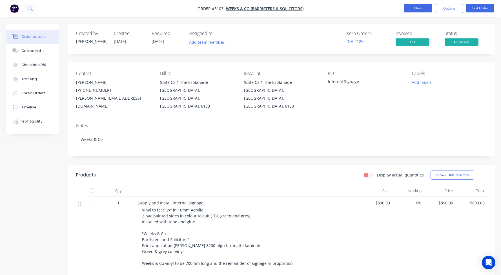
click at [411, 8] on button "Close" at bounding box center [418, 8] width 28 height 8
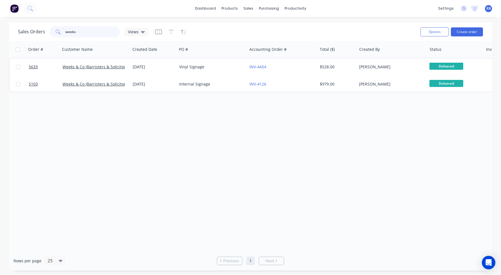
drag, startPoint x: 105, startPoint y: 30, endPoint x: -1, endPoint y: 30, distance: 105.1
click at [0, 30] on html "dashboard products sales purchasing productivity dashboard products Product Cat…" at bounding box center [250, 137] width 501 height 275
type input "genU"
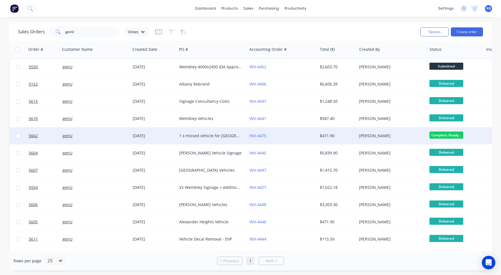
click at [282, 134] on div "INV-4475" at bounding box center [280, 136] width 63 height 6
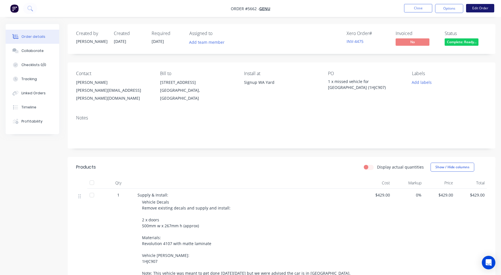
click at [482, 7] on button "Edit Order" at bounding box center [480, 8] width 28 height 8
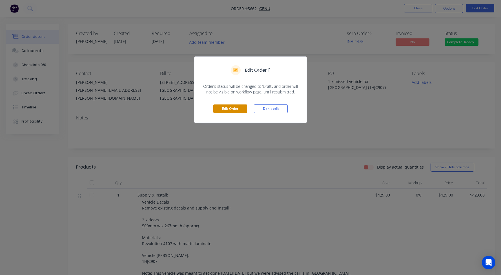
click at [231, 111] on button "Edit Order" at bounding box center [230, 108] width 34 height 8
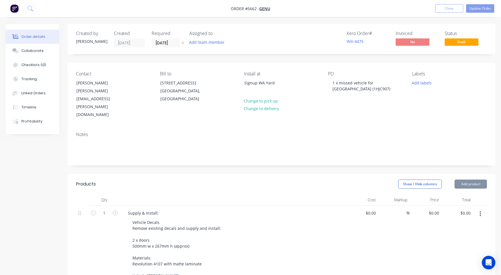
type input "$429.00"
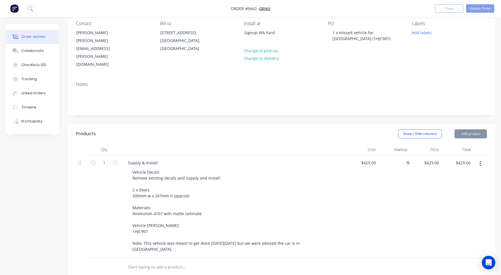
scroll to position [68, 0]
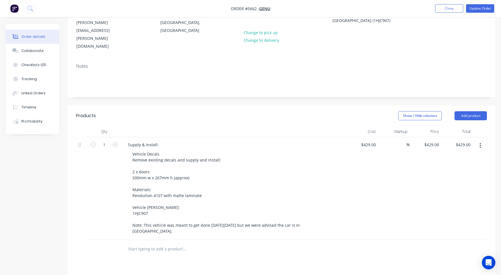
click at [137, 243] on input "text" at bounding box center [184, 248] width 113 height 11
type input "C"
type input "Missed vehicle, call -out fee"
click at [163, 261] on button "Add Missed vehicle, call -out fee to order" at bounding box center [214, 270] width 169 height 18
click at [156, 252] on div at bounding box center [156, 256] width 57 height 8
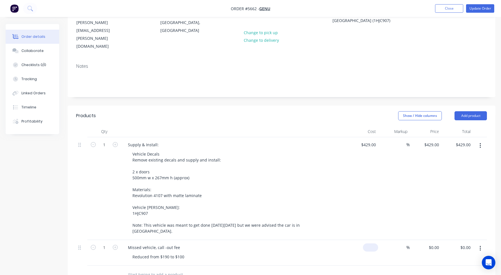
click at [372, 243] on input at bounding box center [371, 247] width 13 height 8
type input "$100.00"
click at [183, 252] on div "Reduced from $190 to $100" at bounding box center [158, 256] width 61 height 8
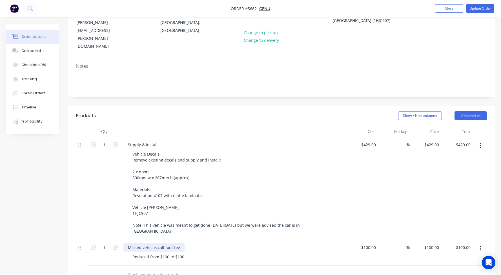
click at [166, 243] on div "Missed vehicle, call -out fee" at bounding box center [153, 247] width 61 height 8
click at [129, 252] on div "Reduced from $190 to $100" at bounding box center [158, 256] width 61 height 8
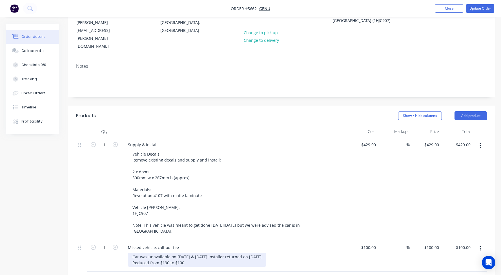
click at [130, 252] on div "Car was unavailable on [DATE] & [DATE] Installer returned on [DATE] Reduced fro…" at bounding box center [197, 259] width 138 height 14
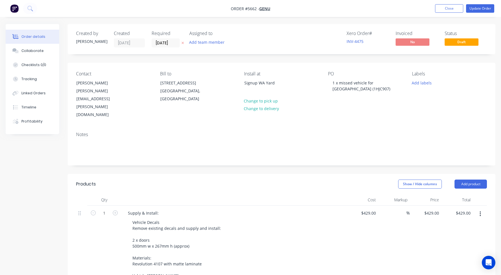
scroll to position [0, 0]
click at [480, 8] on button "Update Order" at bounding box center [480, 8] width 28 height 8
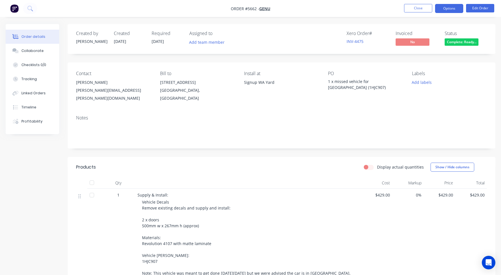
click at [448, 5] on button "Options" at bounding box center [449, 8] width 28 height 9
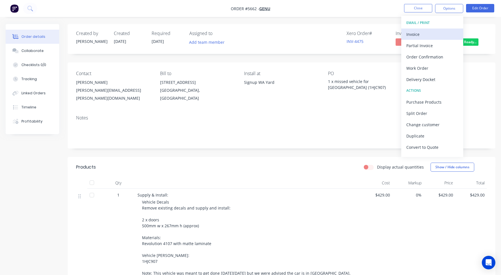
click at [415, 33] on div "Invoice" at bounding box center [432, 34] width 52 height 8
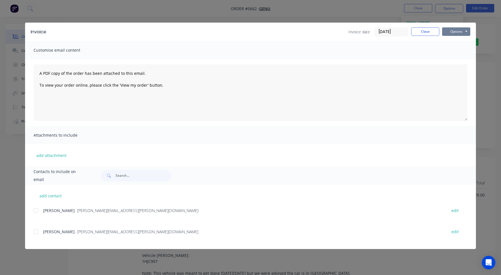
click at [460, 33] on button "Options" at bounding box center [456, 31] width 28 height 8
click at [456, 48] on button "Print" at bounding box center [460, 50] width 36 height 9
click at [432, 32] on button "Close" at bounding box center [425, 31] width 28 height 8
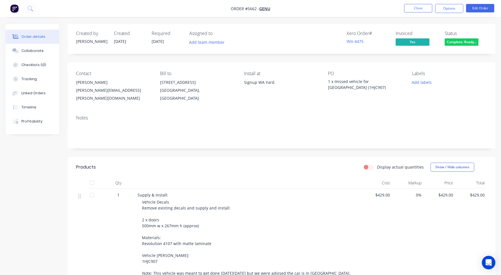
click at [461, 42] on span "Complete: Ready..." at bounding box center [462, 41] width 34 height 7
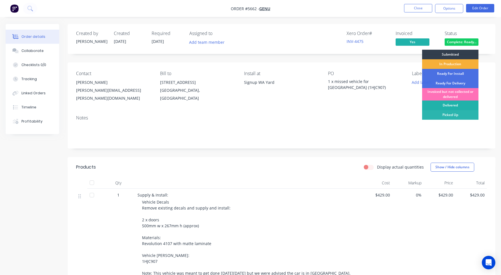
click at [450, 105] on div "Delivered" at bounding box center [450, 105] width 56 height 10
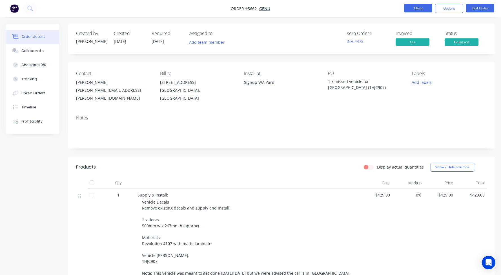
click at [410, 8] on button "Close" at bounding box center [418, 8] width 28 height 8
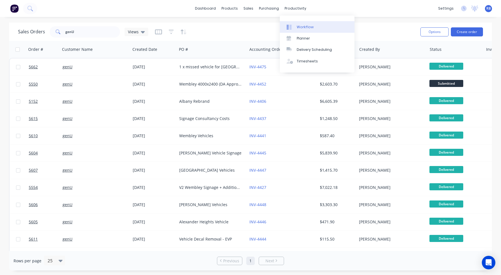
click at [303, 25] on div "Workflow" at bounding box center [305, 27] width 17 height 5
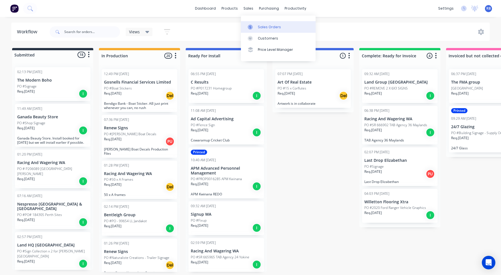
click at [266, 27] on div "Sales Orders" at bounding box center [269, 27] width 23 height 5
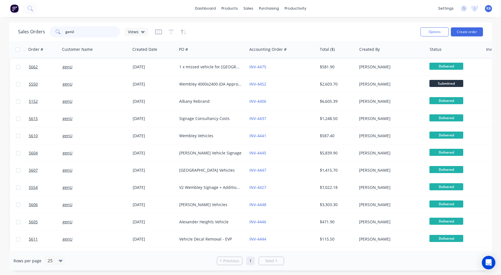
drag, startPoint x: 83, startPoint y: 31, endPoint x: 48, endPoint y: 31, distance: 35.5
click at [48, 31] on div "Sales Orders genU Views" at bounding box center [83, 31] width 130 height 11
type input "Land group"
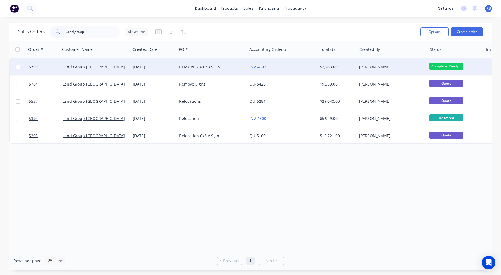
click at [282, 67] on div "INV-4502" at bounding box center [280, 67] width 63 height 6
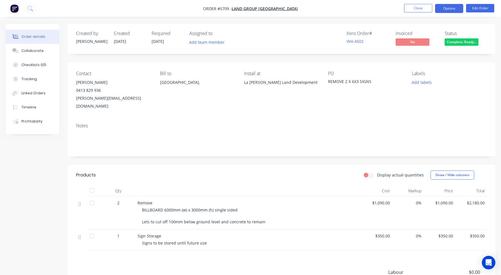
click at [447, 8] on button "Options" at bounding box center [449, 8] width 28 height 9
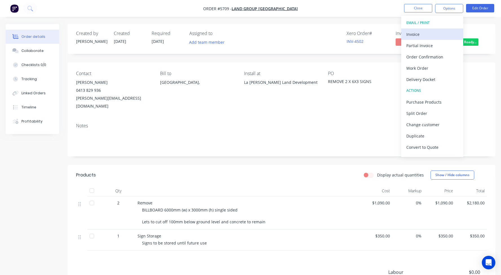
click at [418, 32] on div "Invoice" at bounding box center [432, 34] width 52 height 8
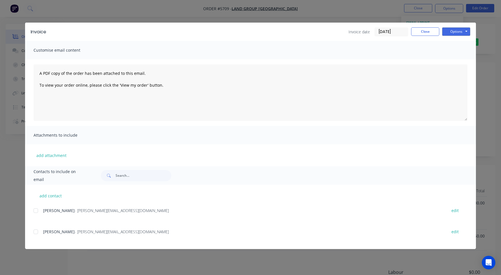
click at [36, 231] on div at bounding box center [35, 231] width 11 height 11
click at [456, 31] on button "Options" at bounding box center [456, 31] width 28 height 8
click at [454, 61] on button "Email" at bounding box center [460, 60] width 36 height 9
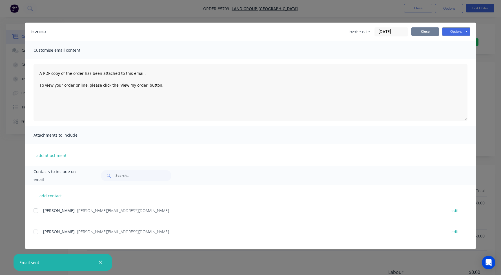
click at [425, 32] on button "Close" at bounding box center [425, 31] width 28 height 8
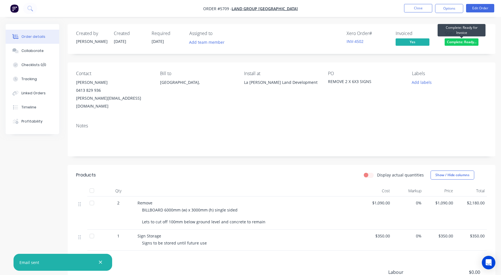
click at [460, 41] on span "Complete: Ready..." at bounding box center [462, 41] width 34 height 7
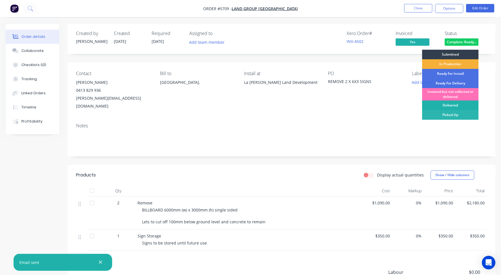
click at [454, 103] on div "Delivered" at bounding box center [450, 105] width 56 height 10
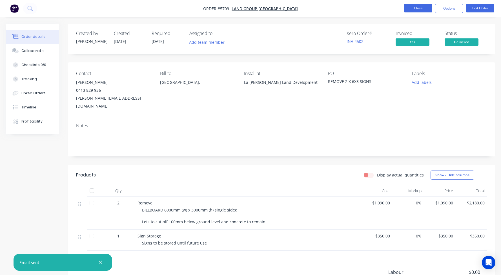
click at [420, 12] on button "Close" at bounding box center [418, 8] width 28 height 8
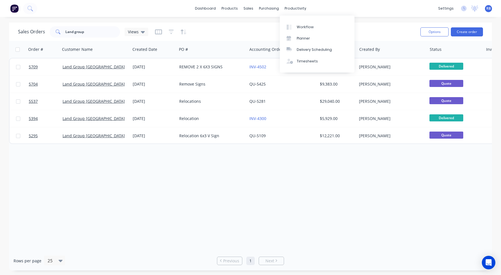
click at [302, 20] on div "Workflow Planner Delivery Scheduling Timesheets" at bounding box center [317, 44] width 75 height 57
click at [301, 27] on div "Workflow" at bounding box center [305, 27] width 17 height 5
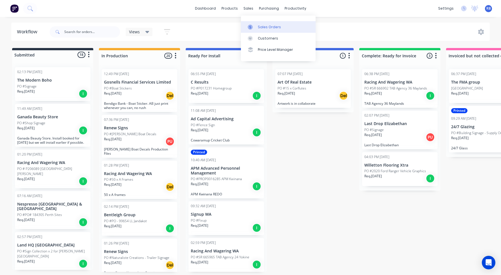
click at [259, 25] on div "Sales Orders" at bounding box center [269, 27] width 23 height 5
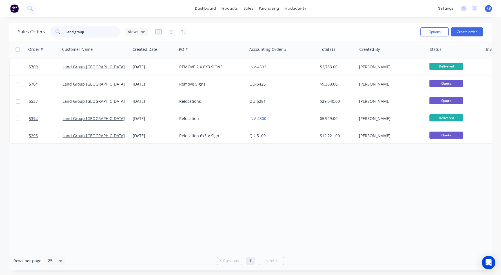
drag, startPoint x: 107, startPoint y: 34, endPoint x: 12, endPoint y: 30, distance: 95.6
click at [12, 30] on div "Sales Orders Land group Views Options Create order" at bounding box center [250, 32] width 483 height 18
type input "last"
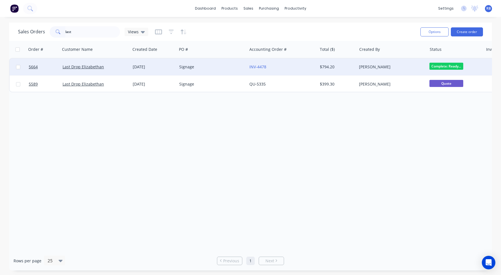
click at [208, 65] on div "Signage" at bounding box center [210, 67] width 63 height 6
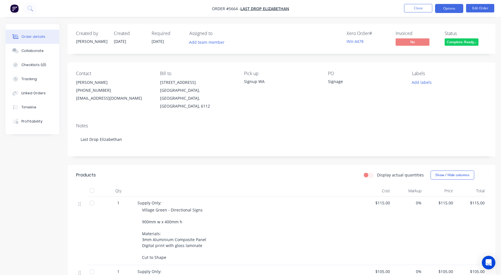
click at [456, 6] on button "Options" at bounding box center [449, 8] width 28 height 9
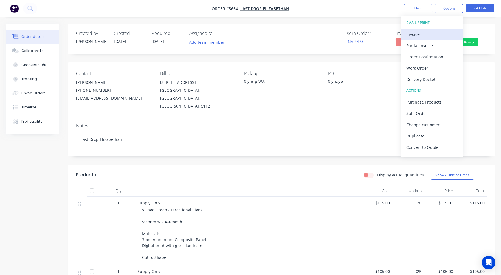
click at [429, 35] on div "Invoice" at bounding box center [432, 34] width 52 height 8
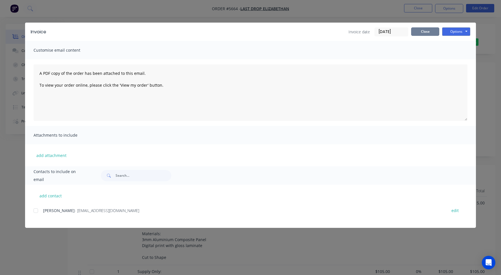
click at [426, 32] on button "Close" at bounding box center [425, 31] width 28 height 8
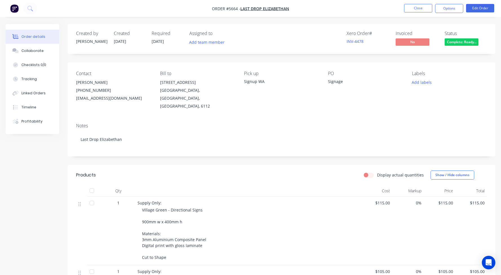
click at [421, 13] on li "Close" at bounding box center [418, 8] width 28 height 9
click at [418, 9] on button "Close" at bounding box center [418, 8] width 28 height 8
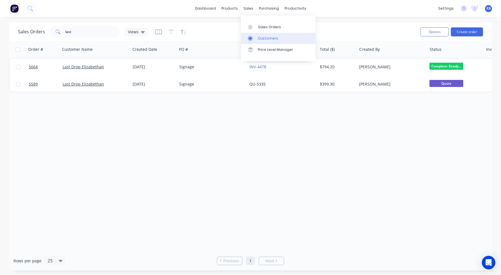
click at [263, 36] on div "Customers" at bounding box center [268, 38] width 20 height 5
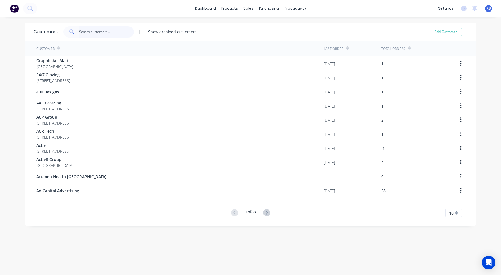
click at [99, 33] on input "text" at bounding box center [106, 31] width 55 height 11
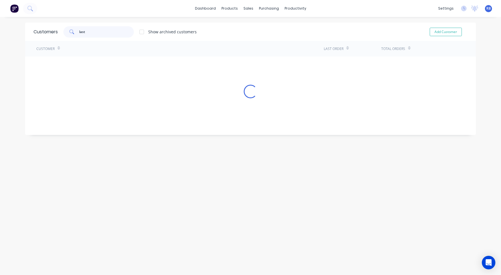
type input "last"
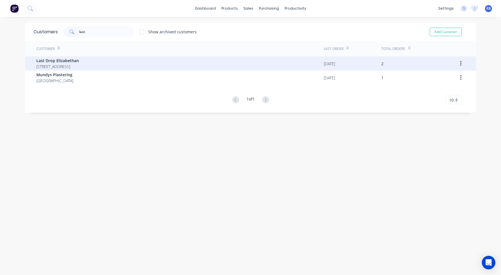
click at [75, 62] on span "Last Drop Elizabethan" at bounding box center [57, 60] width 43 height 6
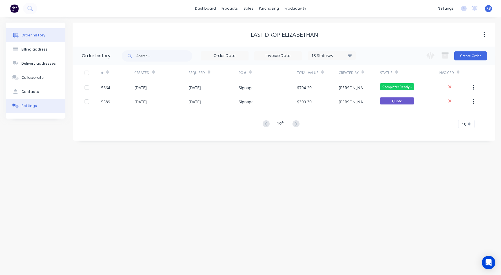
click at [27, 105] on div "Settings" at bounding box center [29, 105] width 16 height 5
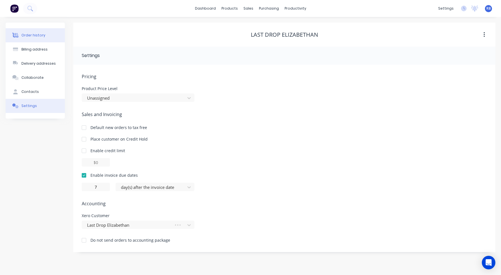
click at [37, 38] on button "Order history" at bounding box center [35, 35] width 59 height 14
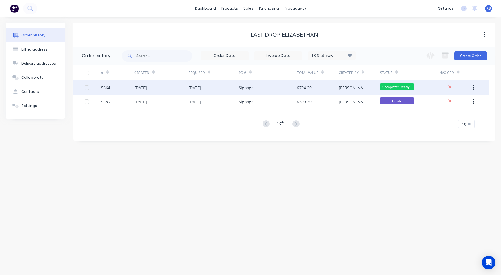
click at [275, 86] on div "Signage" at bounding box center [268, 87] width 58 height 14
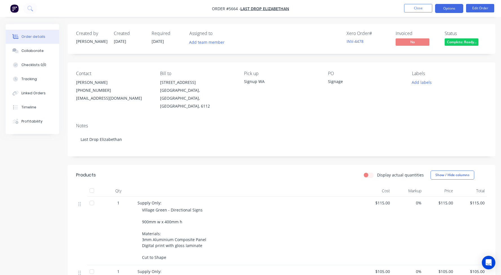
click at [446, 9] on button "Options" at bounding box center [449, 8] width 28 height 9
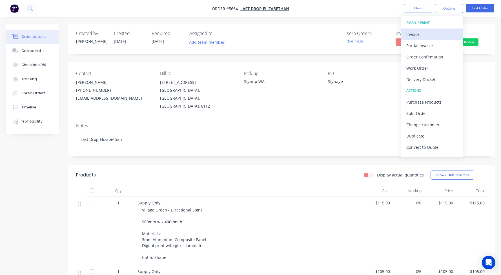
click at [428, 32] on div "Invoice" at bounding box center [432, 34] width 52 height 8
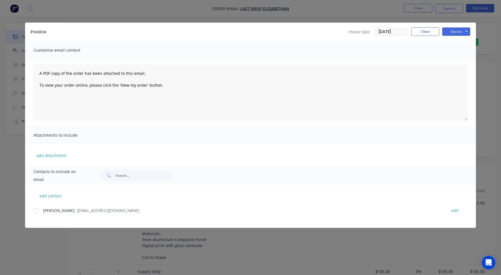
click at [36, 210] on div at bounding box center [35, 210] width 11 height 11
click at [451, 32] on button "Options" at bounding box center [456, 31] width 28 height 8
click at [450, 60] on button "Email" at bounding box center [460, 60] width 36 height 9
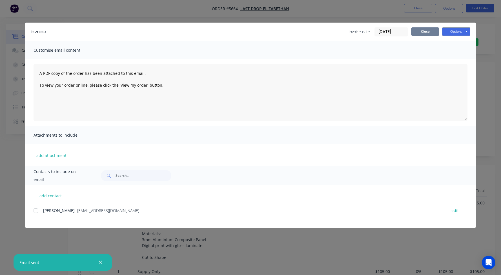
click at [430, 30] on button "Close" at bounding box center [425, 31] width 28 height 8
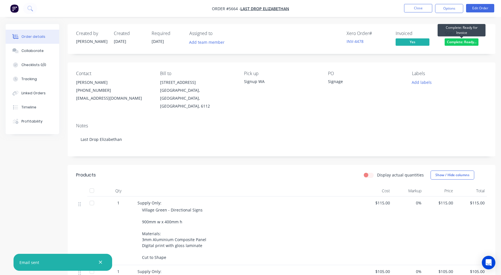
click at [470, 44] on span "Complete: Ready..." at bounding box center [462, 41] width 34 height 7
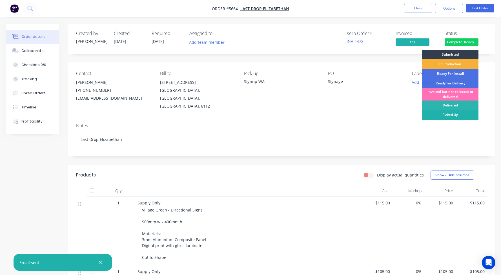
click at [447, 114] on div "Picked Up" at bounding box center [450, 115] width 56 height 10
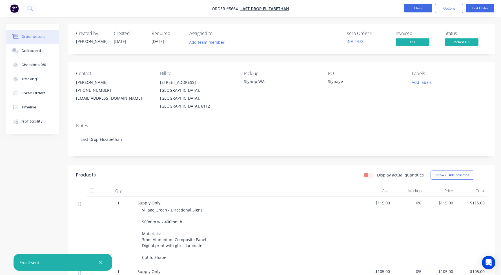
click at [414, 8] on button "Close" at bounding box center [418, 8] width 28 height 8
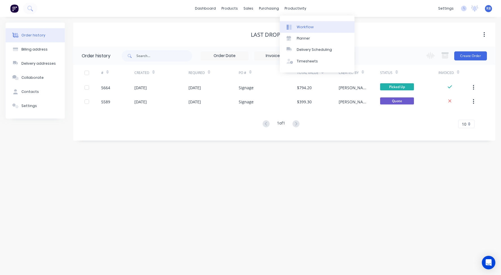
click at [306, 30] on link "Workflow" at bounding box center [317, 26] width 75 height 11
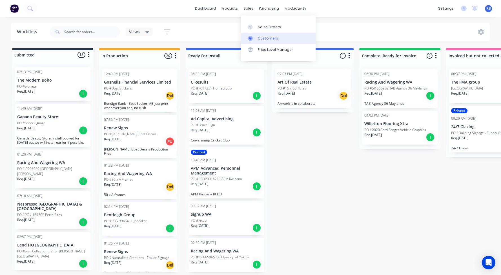
click at [263, 33] on link "Customers" at bounding box center [278, 38] width 75 height 11
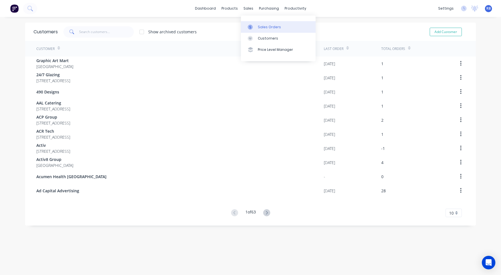
click at [266, 30] on link "Sales Orders" at bounding box center [278, 26] width 75 height 11
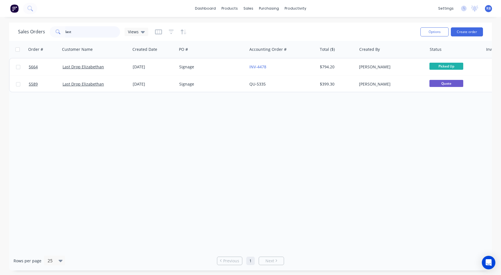
drag, startPoint x: 55, startPoint y: 31, endPoint x: 27, endPoint y: 30, distance: 28.2
click at [27, 30] on div "Sales Orders last Views" at bounding box center [83, 31] width 130 height 11
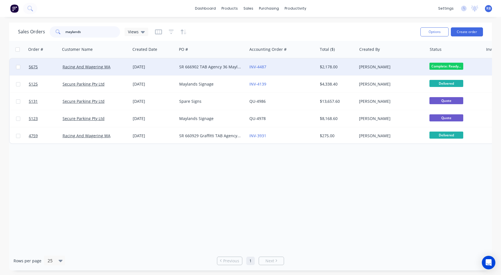
type input "may lands"
click at [287, 68] on div "INV-4487" at bounding box center [280, 67] width 63 height 6
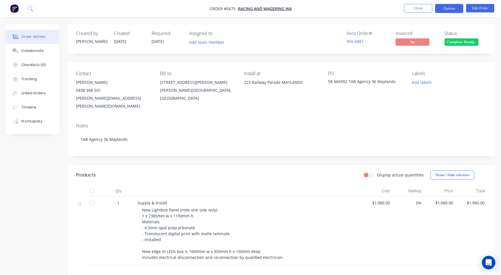
click at [450, 7] on button "Options" at bounding box center [449, 8] width 28 height 9
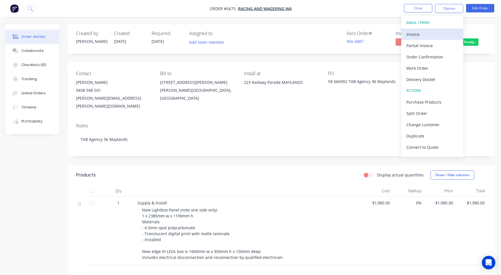
click at [425, 32] on div "Invoice" at bounding box center [432, 34] width 52 height 8
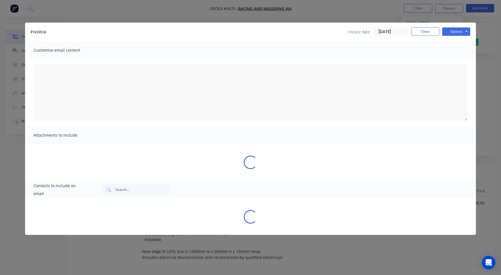
type textarea "A PDF copy of the order has been attached to this email. To view your order onl…"
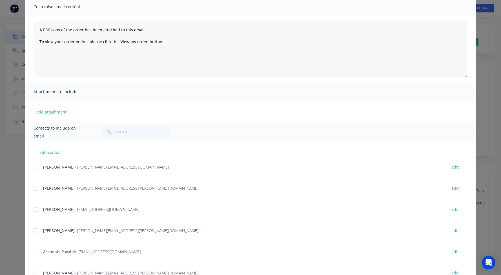
scroll to position [67, 0]
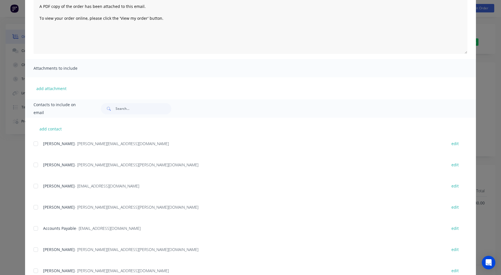
click at [35, 227] on div at bounding box center [35, 227] width 11 height 11
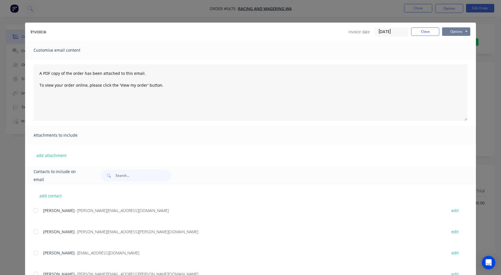
scroll to position [0, 0]
click at [461, 33] on button "Options" at bounding box center [456, 31] width 28 height 8
click at [459, 60] on button "Email" at bounding box center [460, 60] width 36 height 9
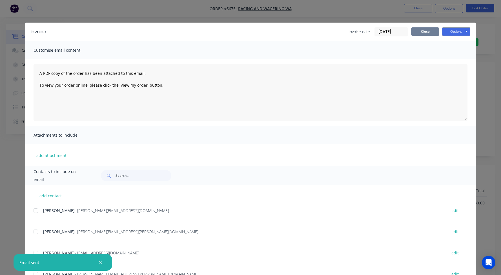
click at [423, 35] on button "Close" at bounding box center [425, 31] width 28 height 8
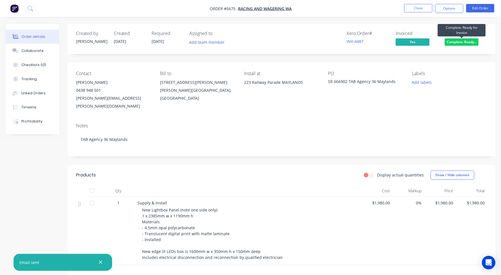
click at [462, 41] on span "Complete: Ready..." at bounding box center [462, 41] width 34 height 7
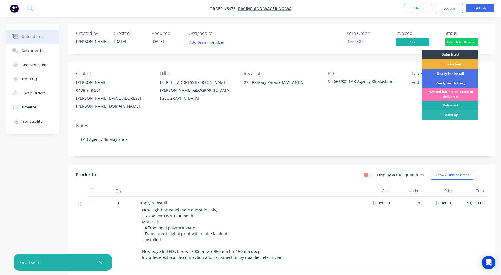
click at [446, 104] on div "Delivered" at bounding box center [450, 105] width 56 height 10
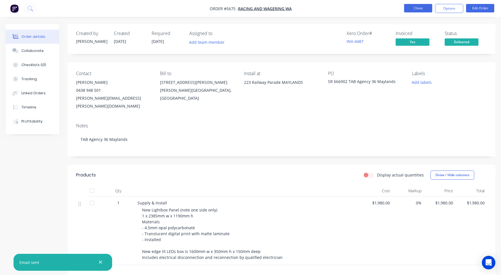
click at [412, 8] on button "Close" at bounding box center [418, 8] width 28 height 8
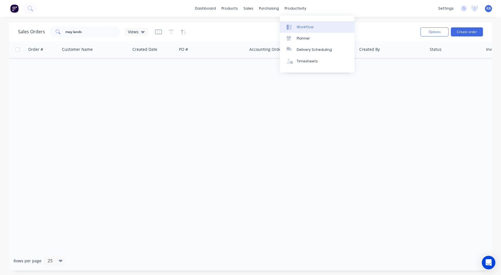
click at [306, 27] on div "Workflow" at bounding box center [305, 27] width 17 height 5
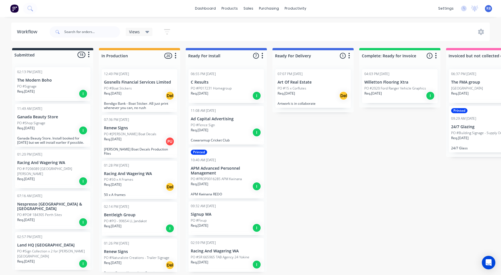
click at [393, 76] on div "04:03 PM [DATE] Willetton Flooring Xtra PO #2020 Ford Ranger Vehicle Graphics R…" at bounding box center [400, 86] width 76 height 34
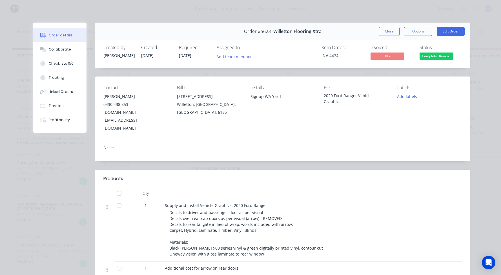
click at [373, 30] on div "Order #5623 - Willetton Flooring Xtra Close Options Edit Order" at bounding box center [282, 32] width 375 height 18
click at [389, 31] on button "Close" at bounding box center [389, 31] width 21 height 9
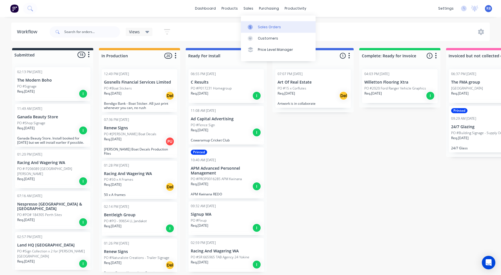
click at [267, 28] on div "Sales Orders" at bounding box center [269, 27] width 23 height 5
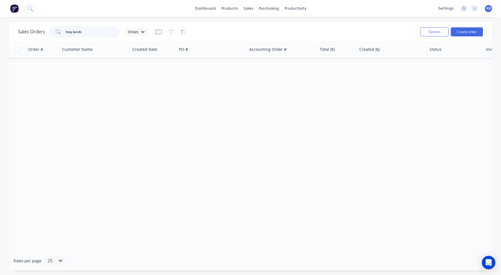
drag, startPoint x: 93, startPoint y: 31, endPoint x: 42, endPoint y: 28, distance: 51.3
click at [42, 28] on div "Sales Orders may lands Views" at bounding box center [83, 31] width 130 height 11
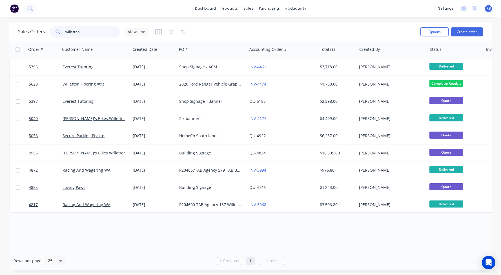
drag, startPoint x: 87, startPoint y: 32, endPoint x: 19, endPoint y: 32, distance: 68.2
click at [19, 32] on div "Sales Orders willetton Views" at bounding box center [83, 31] width 130 height 11
type input "land"
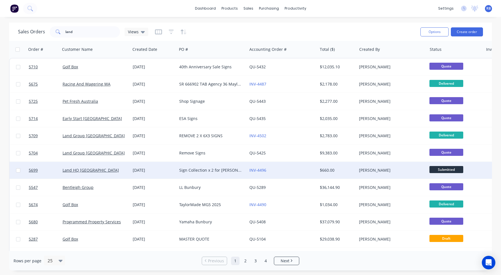
click at [105, 174] on div "Land HQ [GEOGRAPHIC_DATA]" at bounding box center [95, 170] width 70 height 17
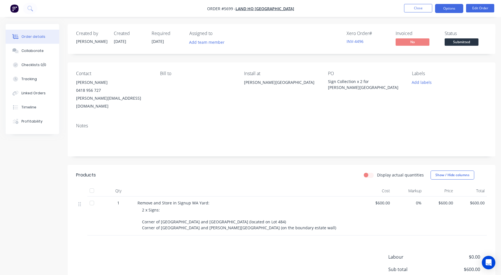
click at [448, 10] on button "Options" at bounding box center [449, 8] width 28 height 9
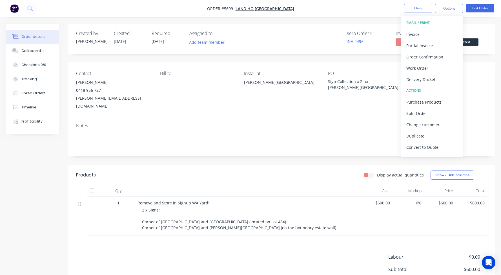
click at [486, 27] on div "Created by [PERSON_NAME] Created [DATE] Required [DATE] Assigned to Add team me…" at bounding box center [282, 39] width 428 height 30
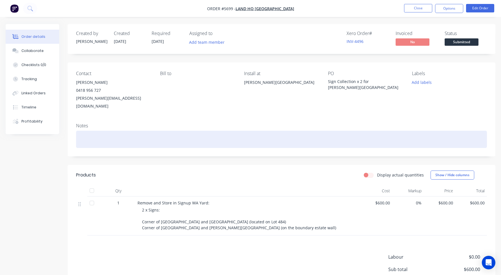
click at [111, 136] on div at bounding box center [281, 138] width 411 height 17
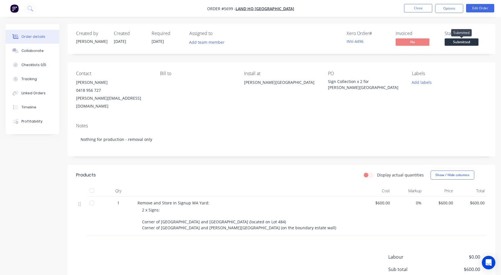
click at [453, 43] on span "Submitted" at bounding box center [462, 41] width 34 height 7
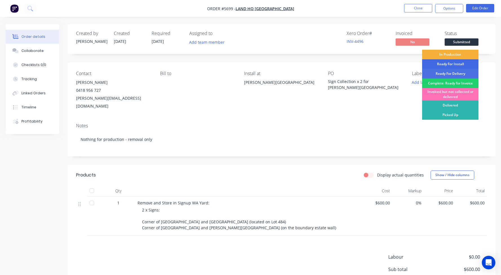
click at [439, 63] on div "Ready For Install" at bounding box center [450, 64] width 56 height 10
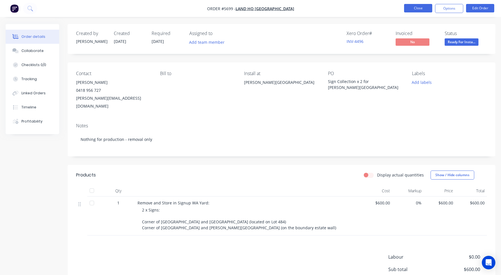
click at [419, 10] on button "Close" at bounding box center [418, 8] width 28 height 8
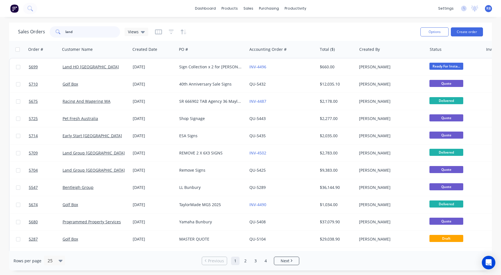
drag, startPoint x: 78, startPoint y: 34, endPoint x: 31, endPoint y: 34, distance: 47.1
click at [31, 34] on div "Sales Orders land Views" at bounding box center [83, 31] width 130 height 11
type input "l"
type input "art"
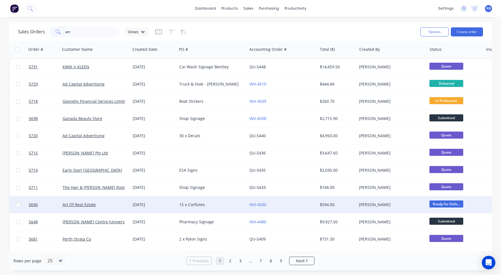
click at [109, 207] on div "Art Of Real Estate" at bounding box center [95, 204] width 70 height 17
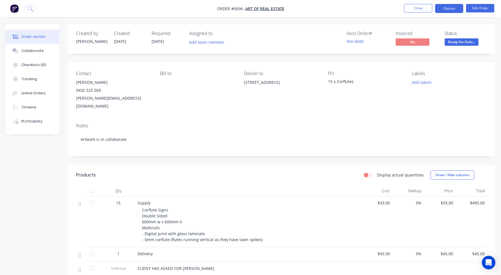
click at [448, 9] on button "Options" at bounding box center [449, 8] width 28 height 9
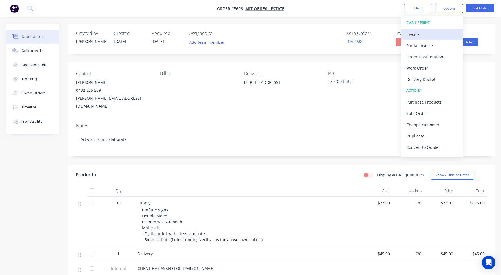
click at [423, 33] on div "Invoice" at bounding box center [432, 34] width 52 height 8
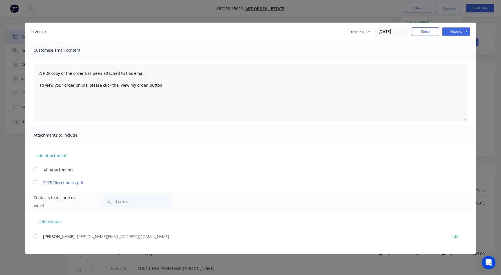
click at [36, 236] on div at bounding box center [35, 236] width 11 height 11
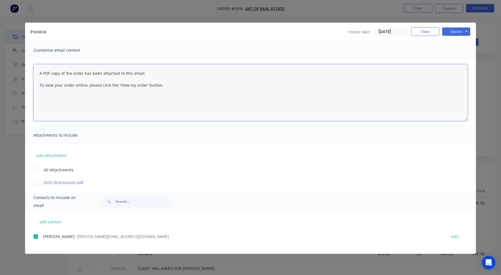
drag, startPoint x: 176, startPoint y: 88, endPoint x: 16, endPoint y: 47, distance: 166.1
click at [16, 47] on div "Invoice Invoice date [DATE] Close Options Preview Print Email Customise email c…" at bounding box center [250, 137] width 501 height 275
click at [97, 90] on textarea "A PDF copy of the order has been attached to this email. To view your order onl…" at bounding box center [251, 92] width 434 height 56
click at [38, 73] on textarea "A PDF copy of the order has been attached to this email. To view your order onl…" at bounding box center [251, 92] width 434 height 56
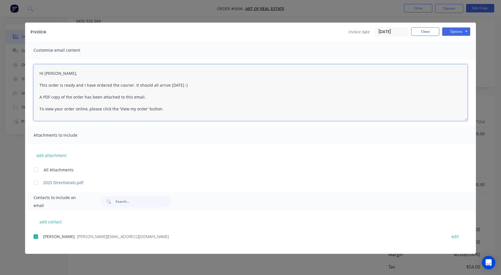
scroll to position [70, 0]
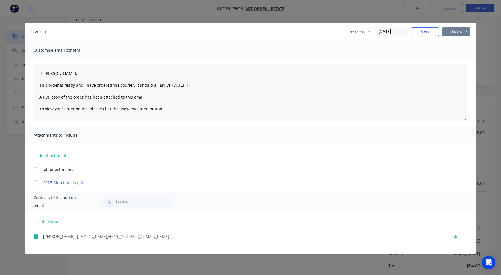
click at [455, 31] on button "Options" at bounding box center [456, 31] width 28 height 8
click at [454, 59] on button "Email" at bounding box center [460, 60] width 36 height 9
type textarea "A PDF copy of the order has been attached to this email. To view your order onl…"
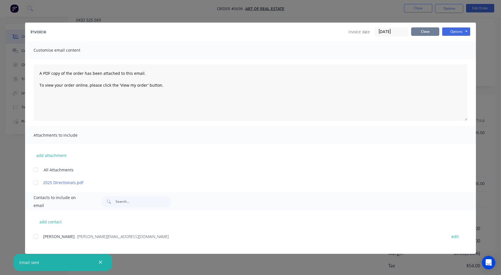
click at [426, 32] on button "Close" at bounding box center [425, 31] width 28 height 8
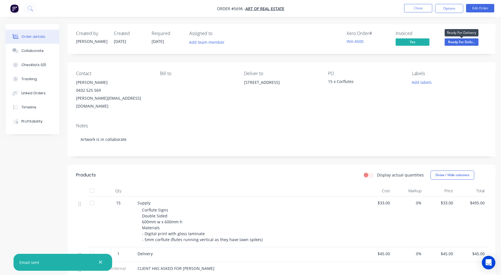
scroll to position [0, 0]
click at [459, 42] on span "Ready For Deliv..." at bounding box center [462, 41] width 34 height 7
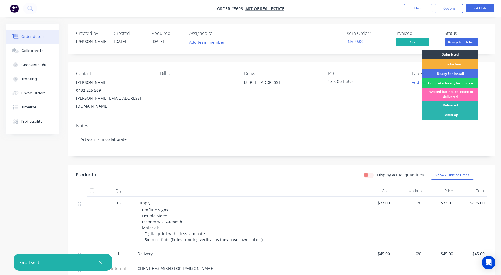
click at [462, 94] on div "Invoiced but not collected or delivered" at bounding box center [450, 94] width 56 height 12
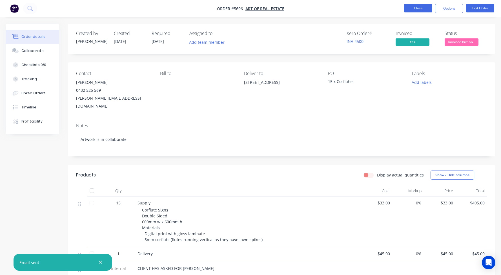
click at [419, 10] on button "Close" at bounding box center [418, 8] width 28 height 8
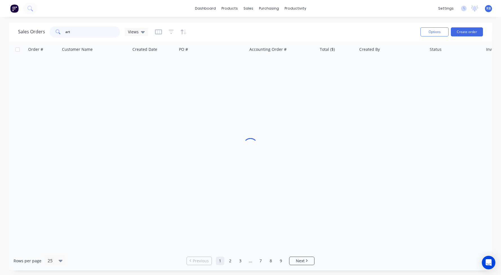
drag, startPoint x: 88, startPoint y: 33, endPoint x: 35, endPoint y: 33, distance: 53.0
click at [35, 33] on div "Sales Orders art Views" at bounding box center [83, 31] width 130 height 11
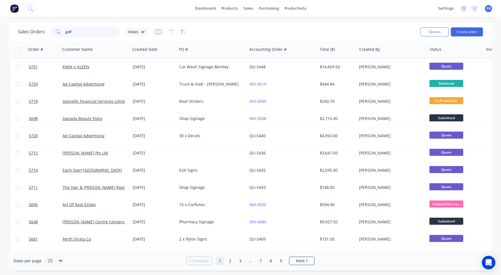
type input "golf"
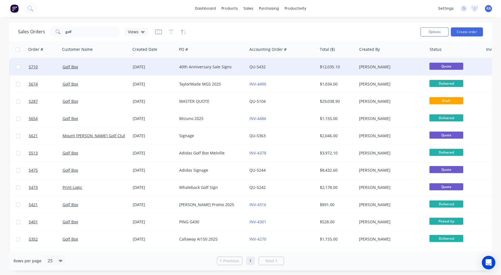
click at [84, 69] on div "Golf Box" at bounding box center [94, 67] width 63 height 6
